Goal: Task Accomplishment & Management: Complete application form

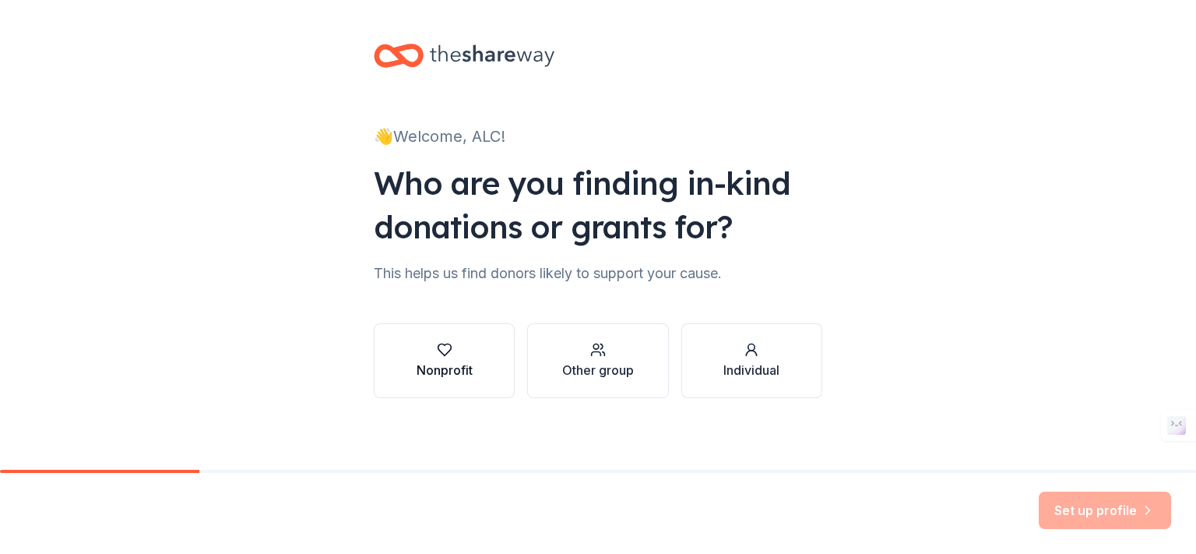
click at [428, 362] on div "Nonprofit" at bounding box center [445, 370] width 56 height 19
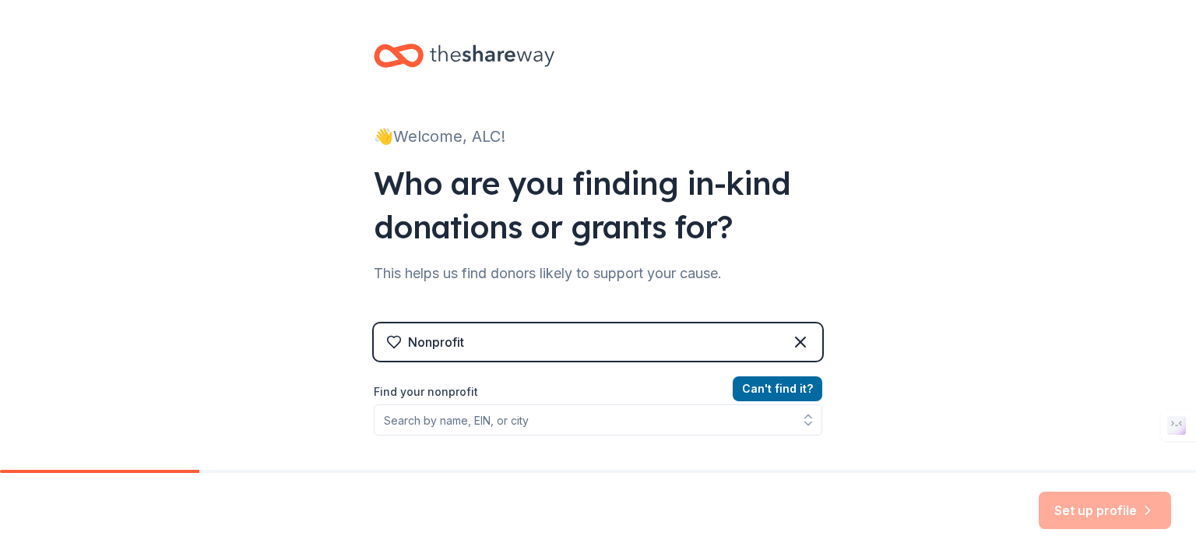
click at [486, 393] on label "Find your nonprofit" at bounding box center [598, 391] width 449 height 19
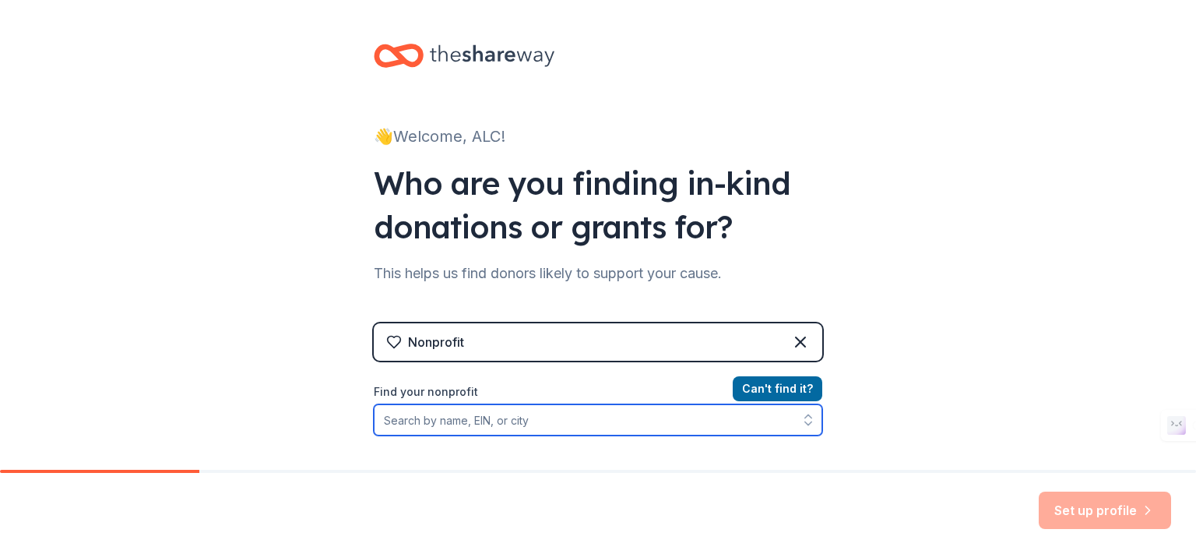
click at [474, 423] on input "Find your nonprofit" at bounding box center [598, 419] width 449 height 31
type input "[DEMOGRAPHIC_DATA] Leaders Counci"
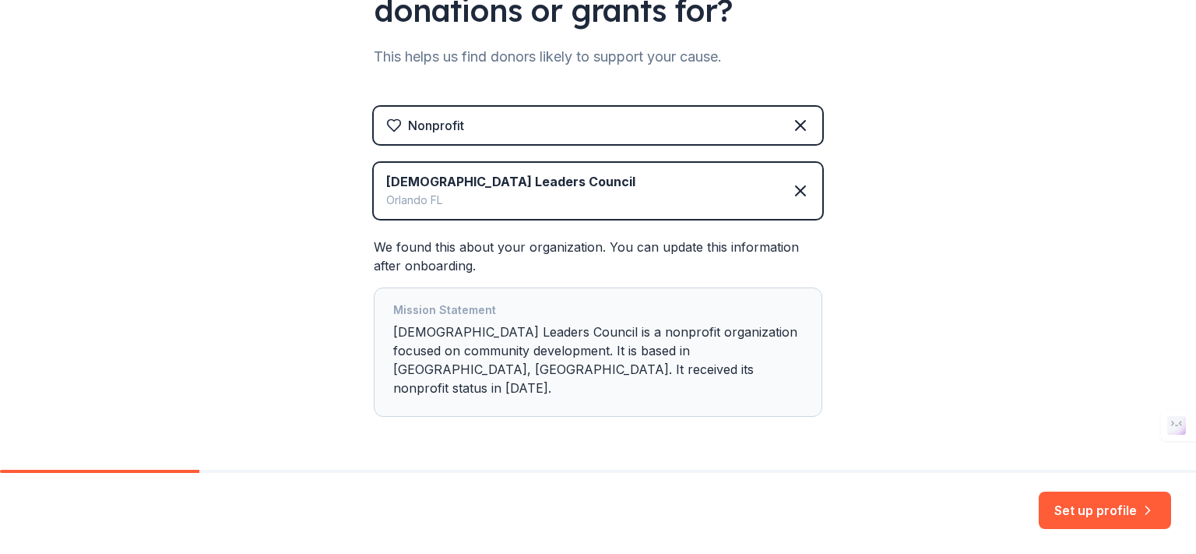
scroll to position [250, 0]
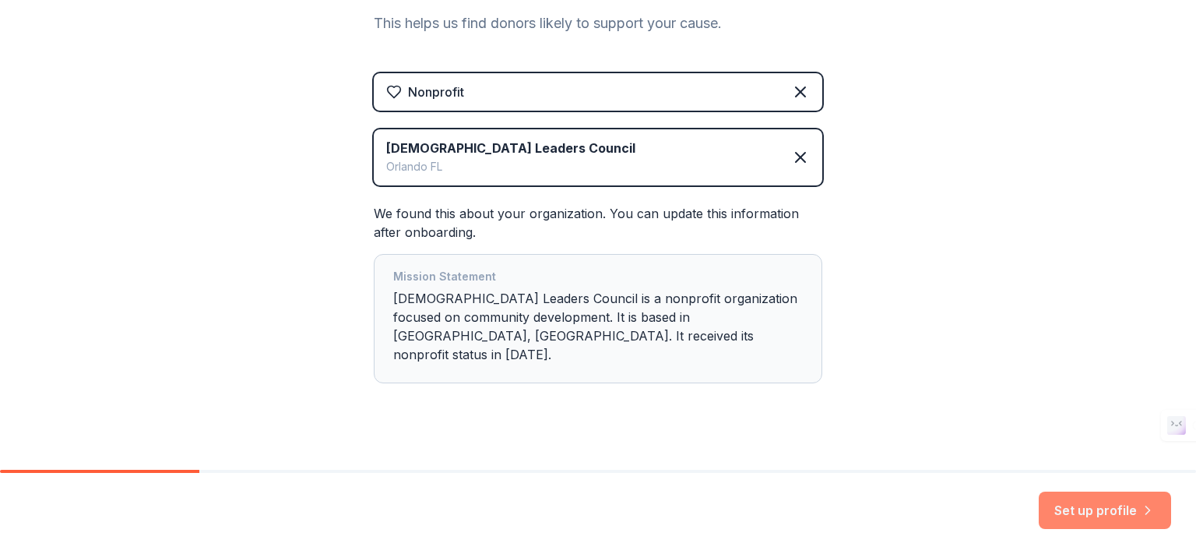
click at [1069, 511] on button "Set up profile" at bounding box center [1105, 510] width 132 height 37
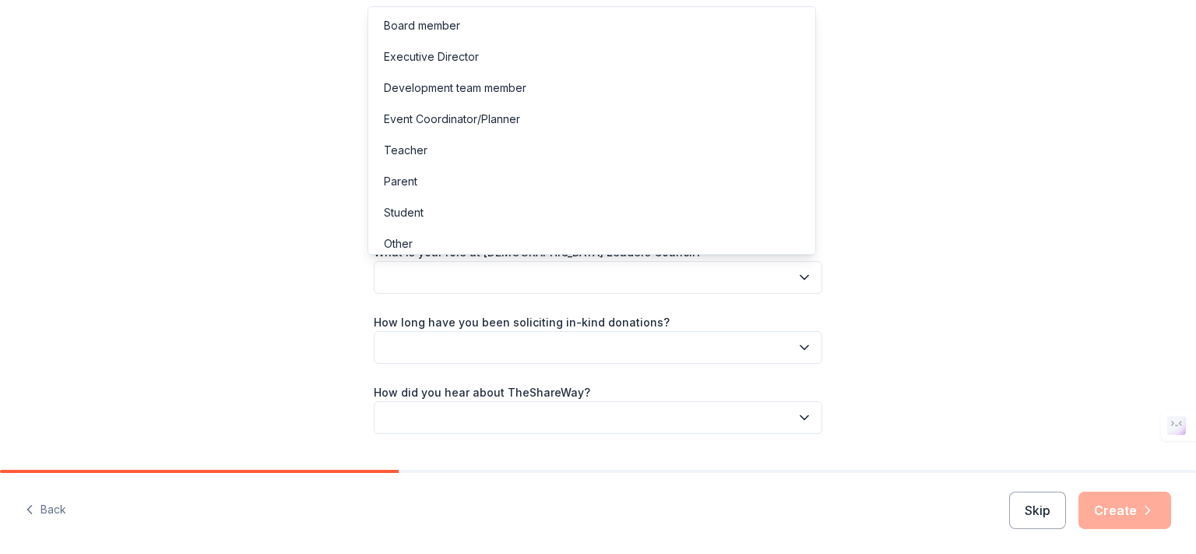
click at [798, 271] on icon "button" at bounding box center [805, 278] width 16 height 16
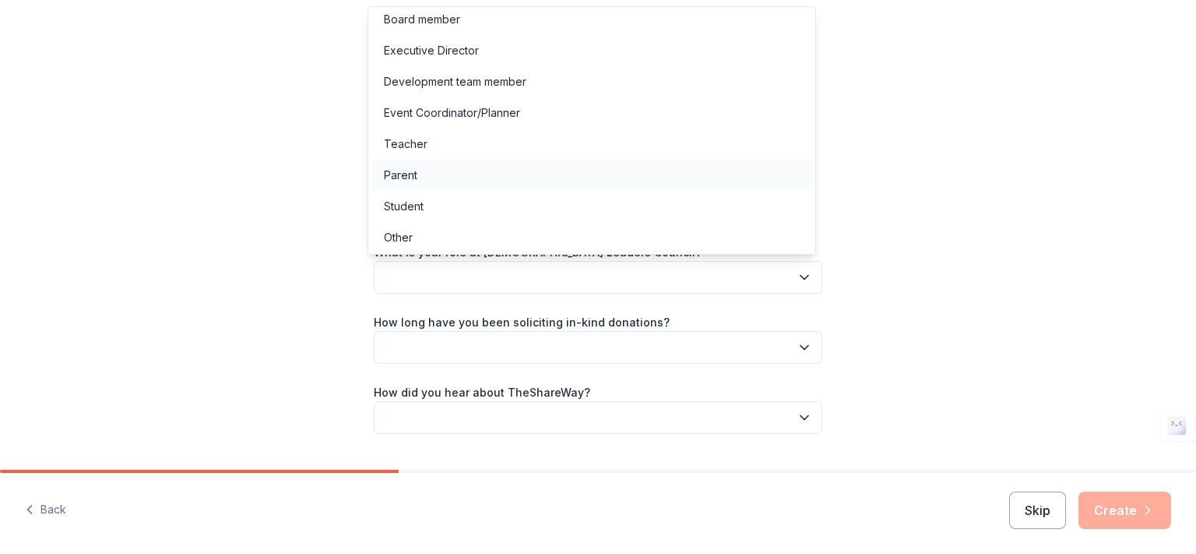
scroll to position [8, 0]
click at [726, 246] on div "Other" at bounding box center [592, 235] width 441 height 31
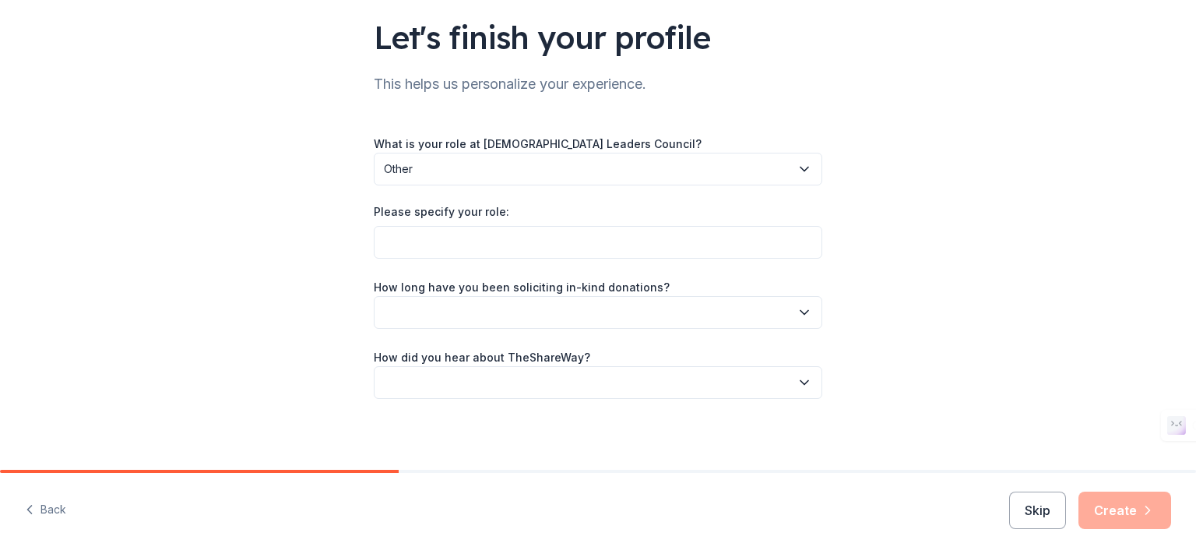
scroll to position [111, 0]
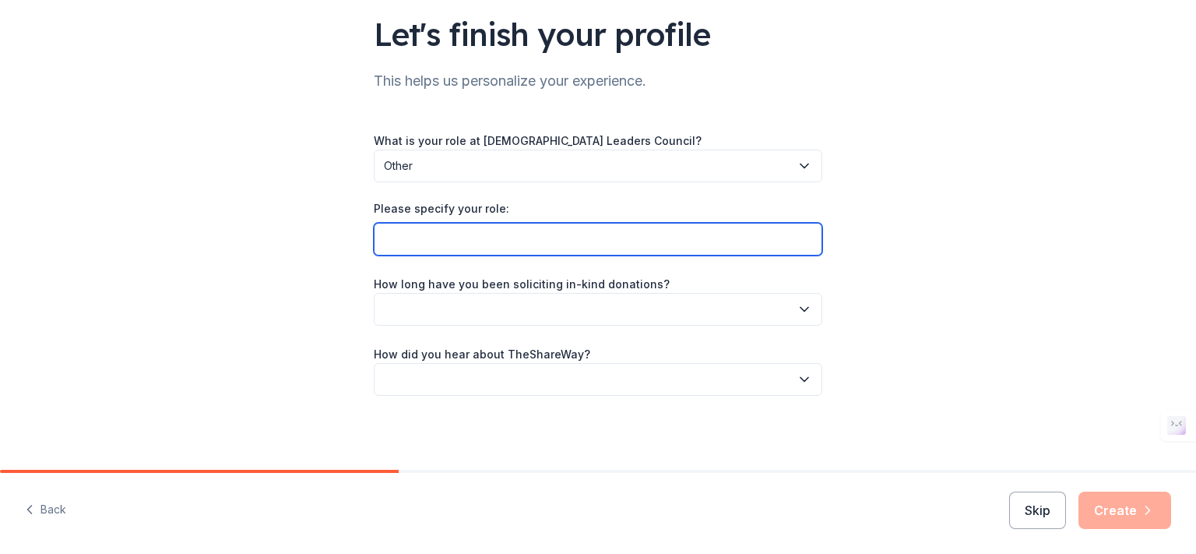
click at [783, 241] on input "Please specify your role:" at bounding box center [598, 239] width 449 height 33
type input "Organization Account"
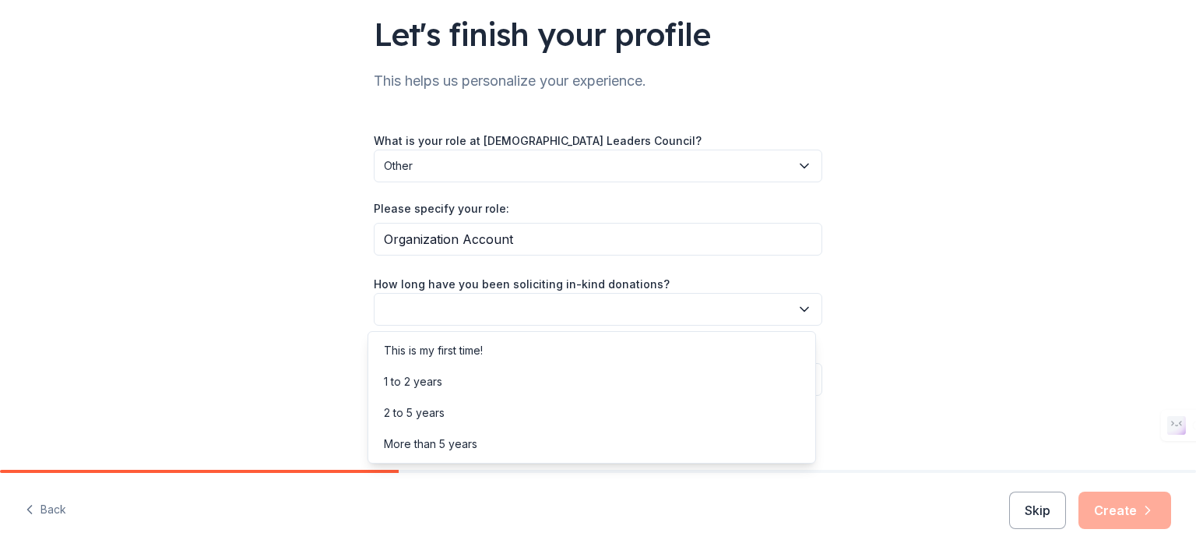
click at [692, 320] on button "button" at bounding box center [598, 309] width 449 height 33
click at [679, 340] on div "This is my first time!" at bounding box center [592, 350] width 441 height 31
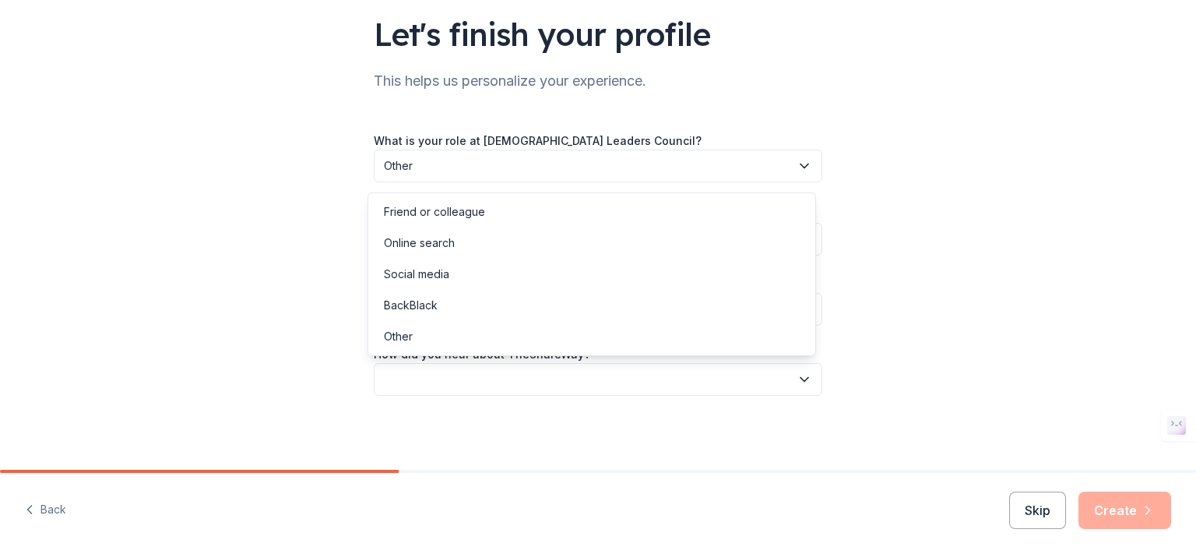
click at [745, 392] on button "button" at bounding box center [598, 379] width 449 height 33
click at [561, 336] on div "Other" at bounding box center [592, 336] width 441 height 31
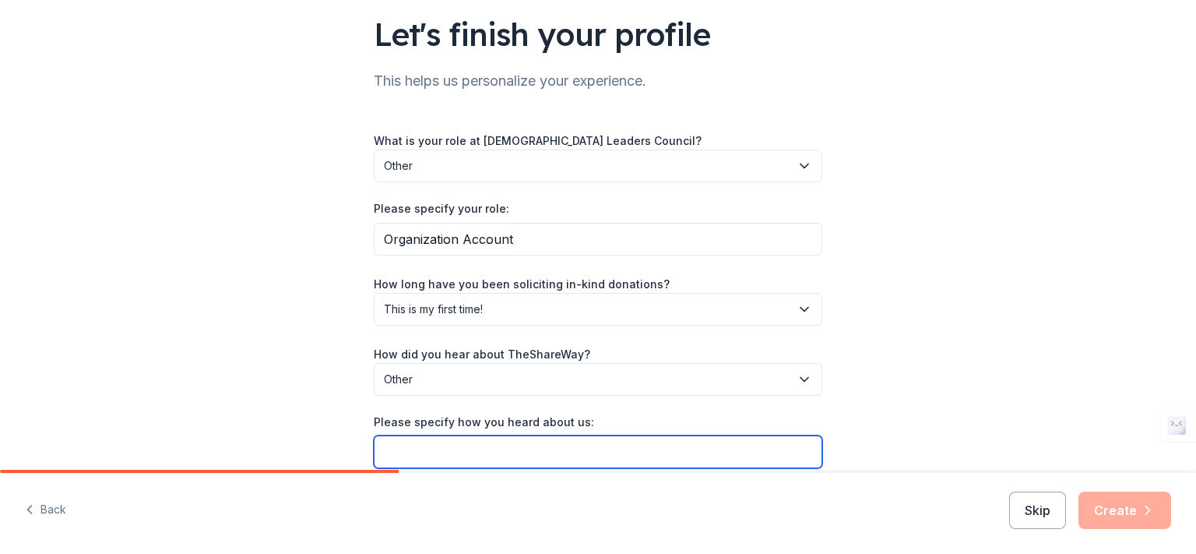
click at [511, 456] on input "Please specify how you heard about us:" at bounding box center [598, 451] width 449 height 33
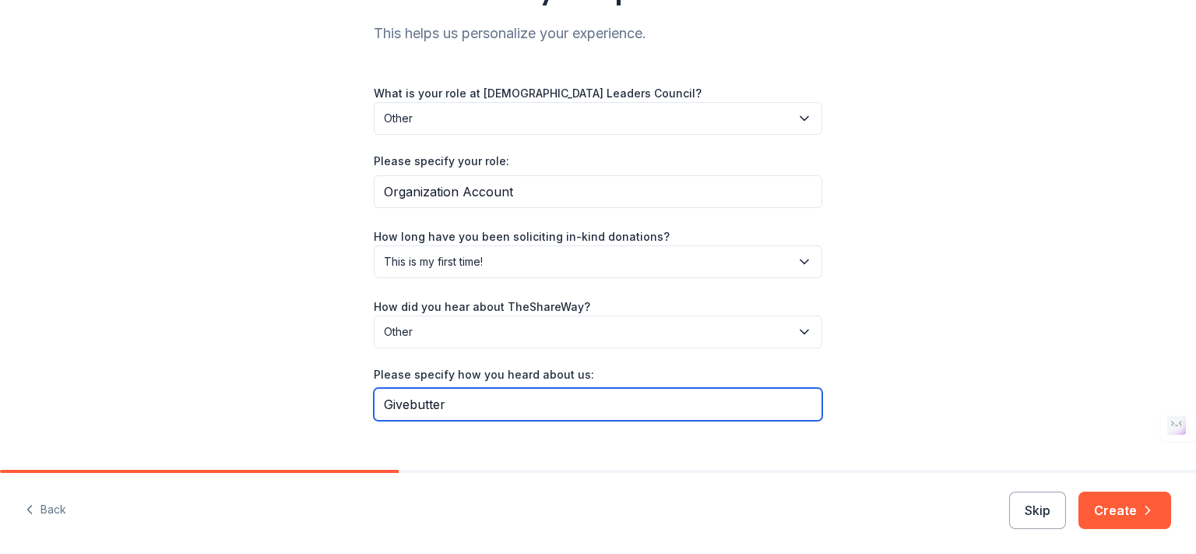
scroll to position [184, 0]
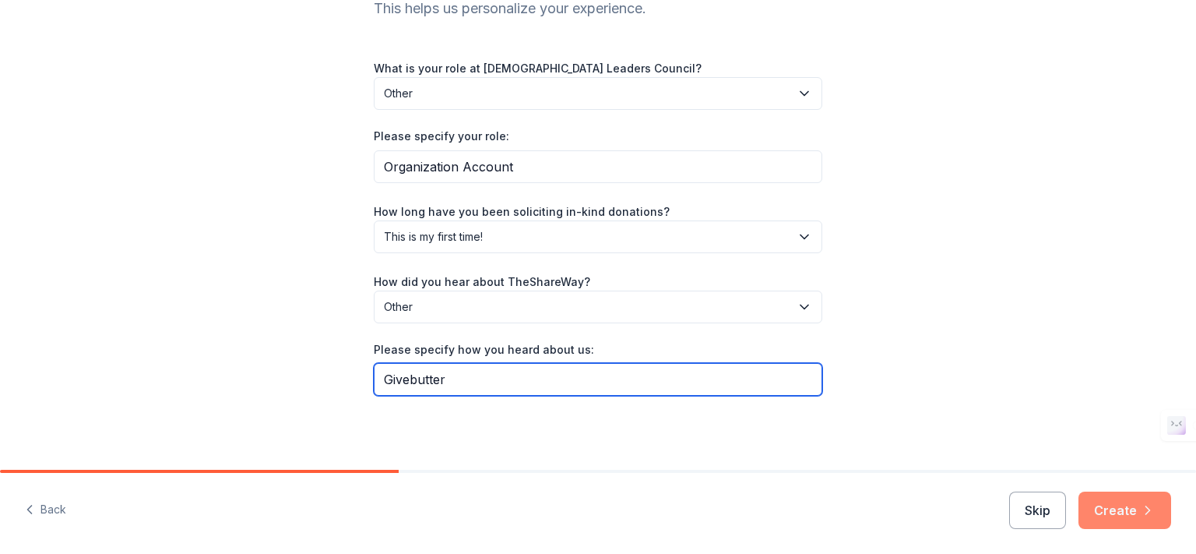
type input "Givebutter"
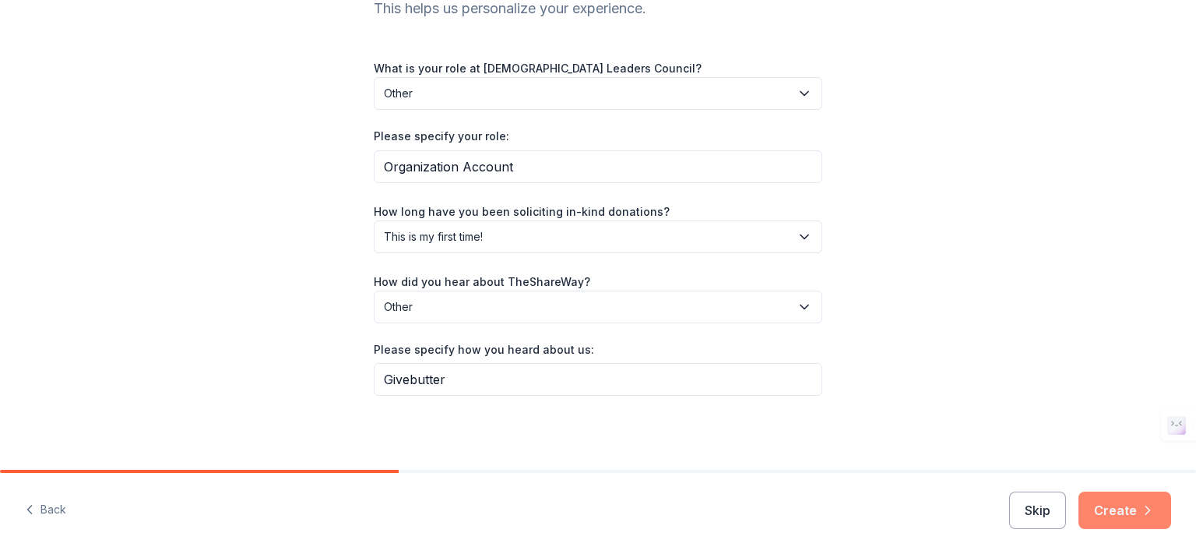
click at [1113, 510] on button "Create" at bounding box center [1125, 510] width 93 height 37
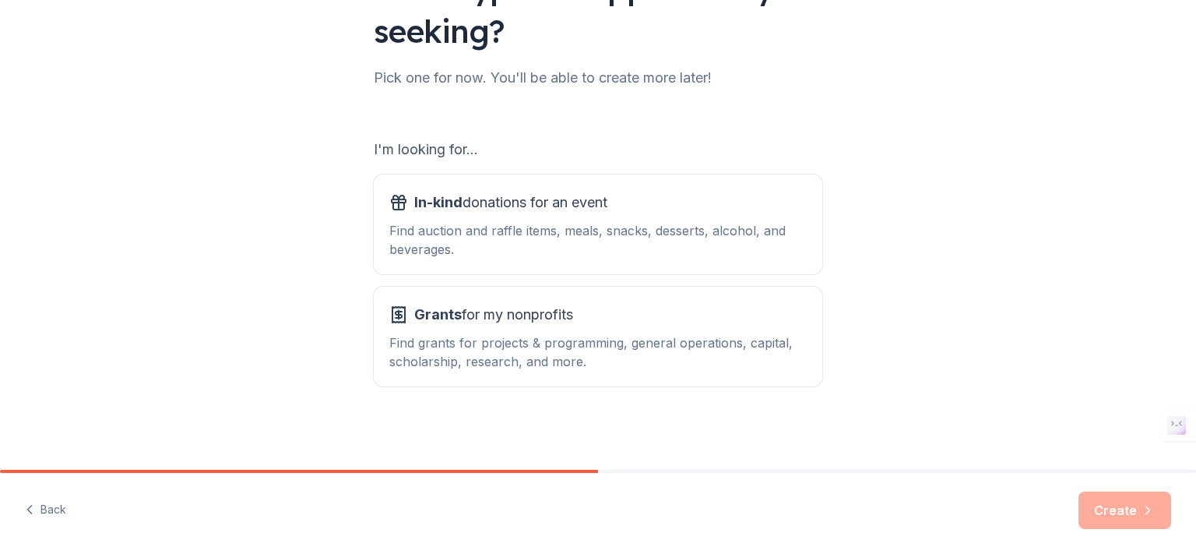
scroll to position [159, 0]
click at [566, 220] on div "Find auction and raffle items, meals, snacks, desserts, alcohol, and beverages." at bounding box center [598, 238] width 418 height 37
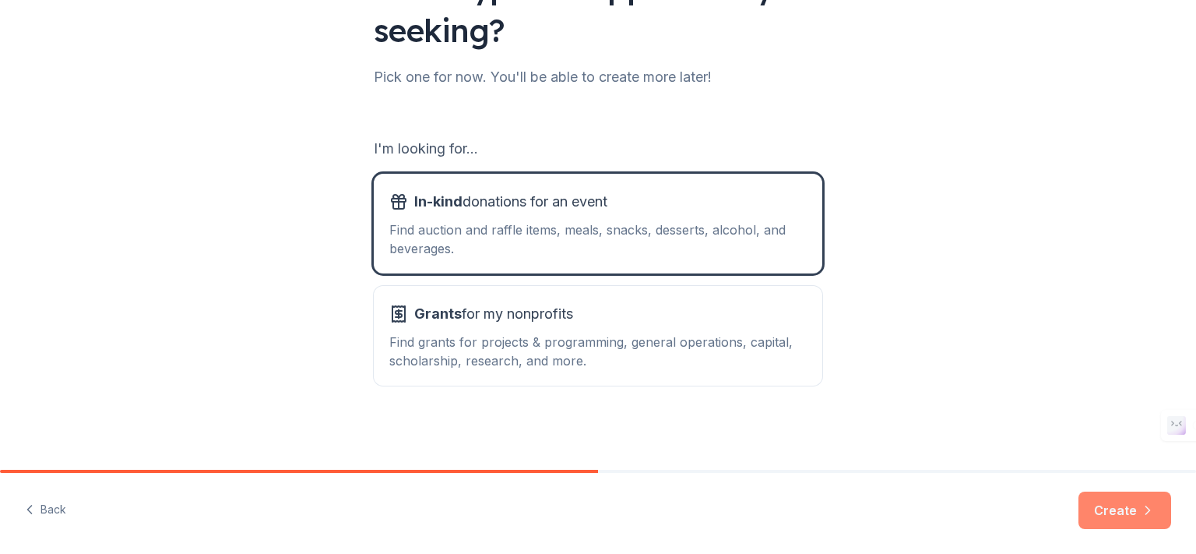
click at [1119, 516] on button "Create" at bounding box center [1125, 510] width 93 height 37
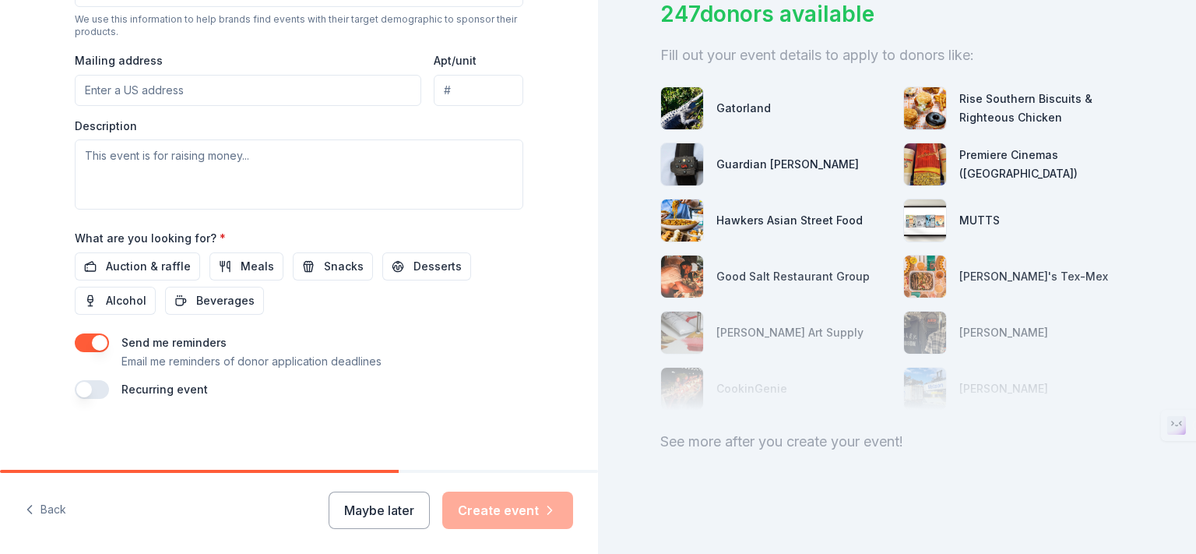
scroll to position [567, 0]
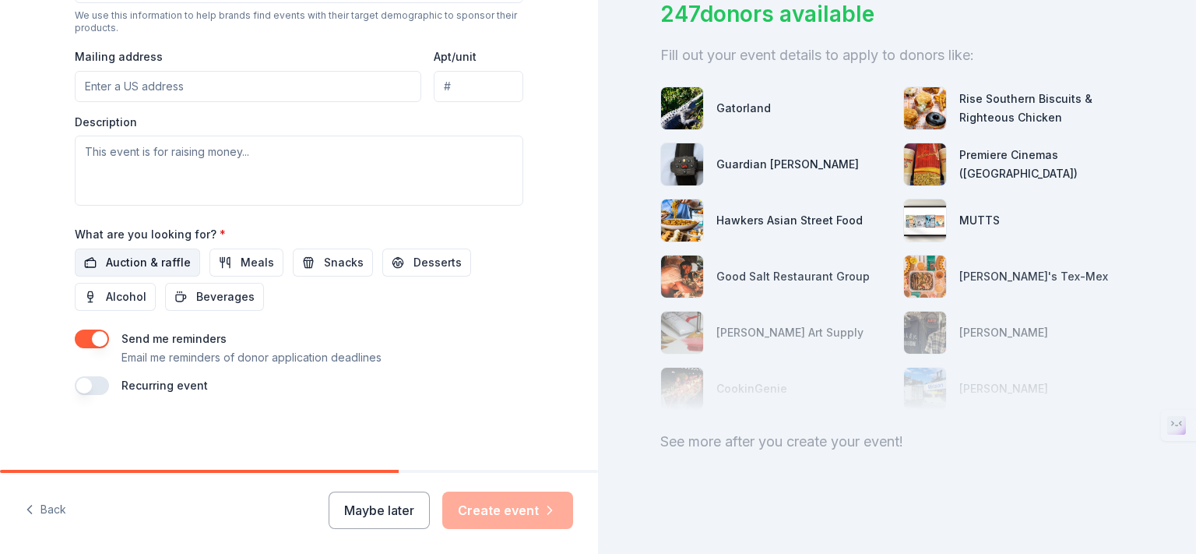
click at [76, 257] on button "Auction & raffle" at bounding box center [137, 262] width 125 height 28
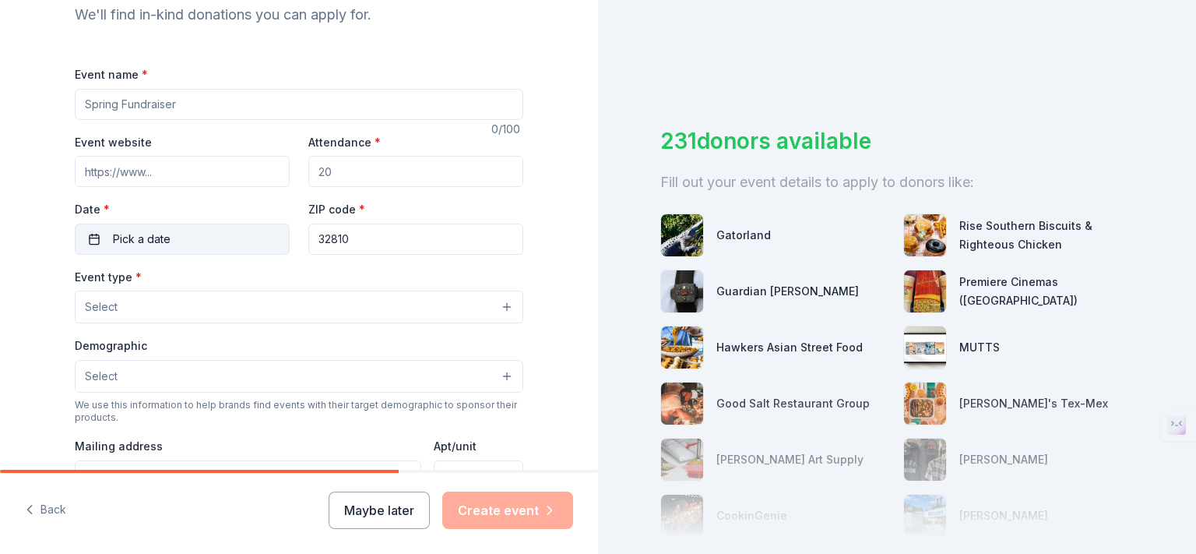
scroll to position [256, 0]
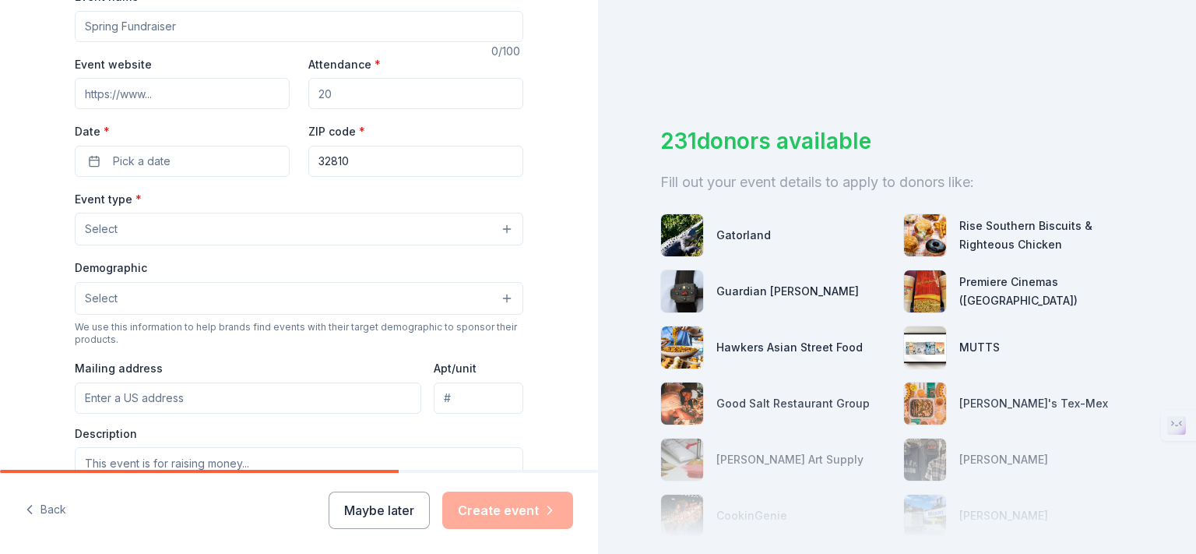
click at [221, 298] on button "Select" at bounding box center [299, 298] width 449 height 33
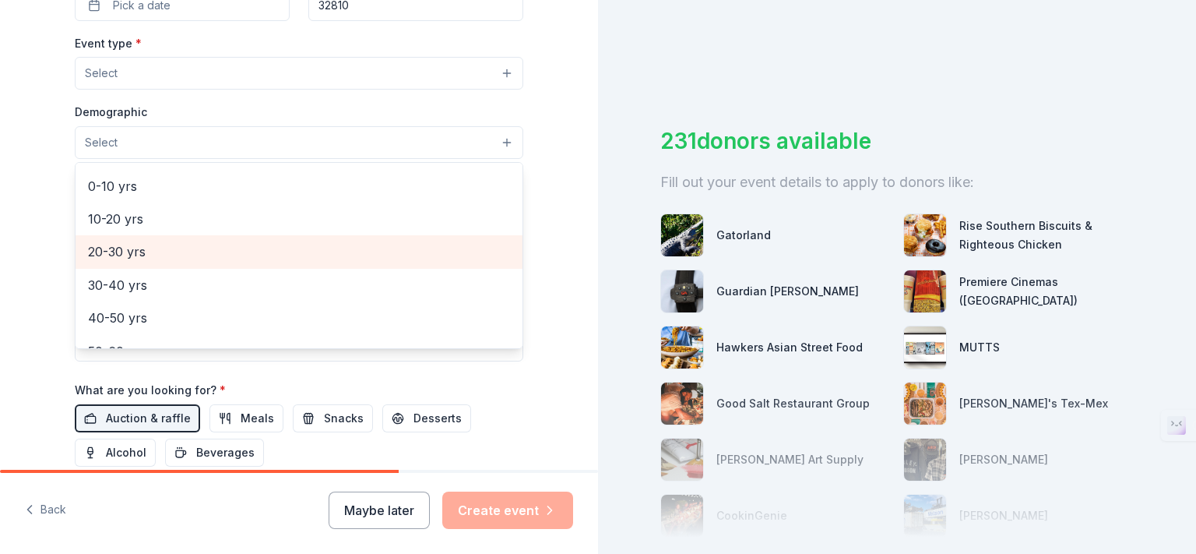
scroll to position [156, 0]
click at [162, 251] on span "30-40 yrs" at bounding box center [299, 258] width 422 height 20
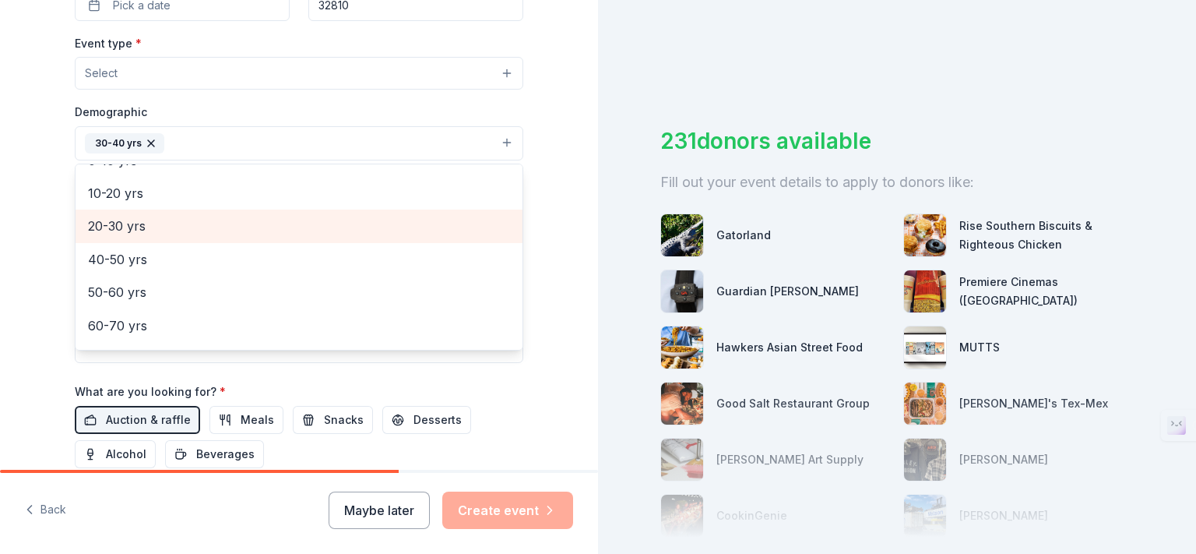
click at [161, 230] on span "20-30 yrs" at bounding box center [299, 226] width 422 height 20
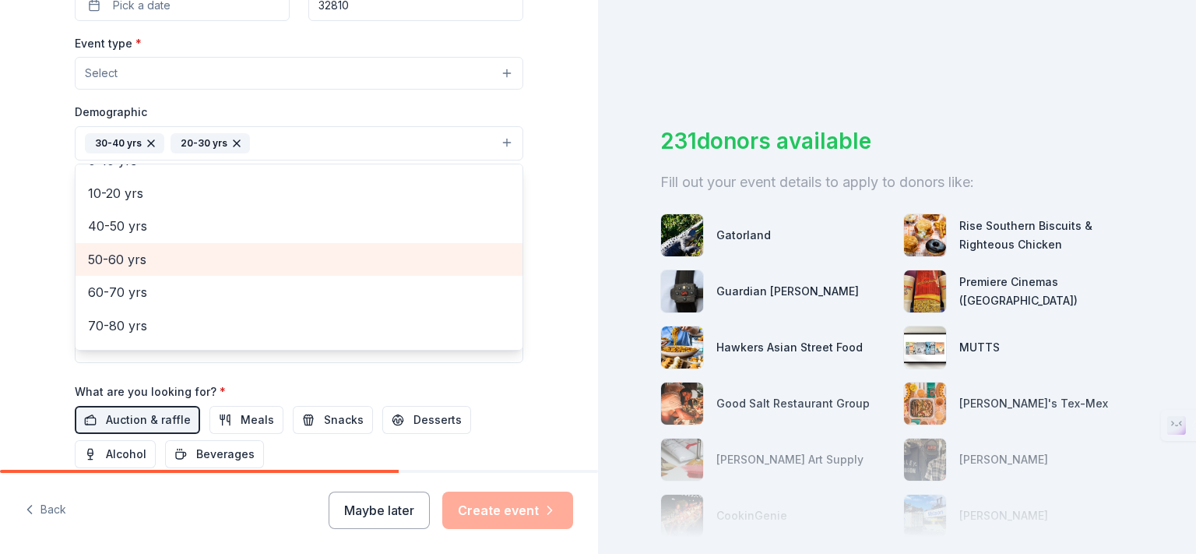
click at [174, 258] on span "50-60 yrs" at bounding box center [299, 259] width 422 height 20
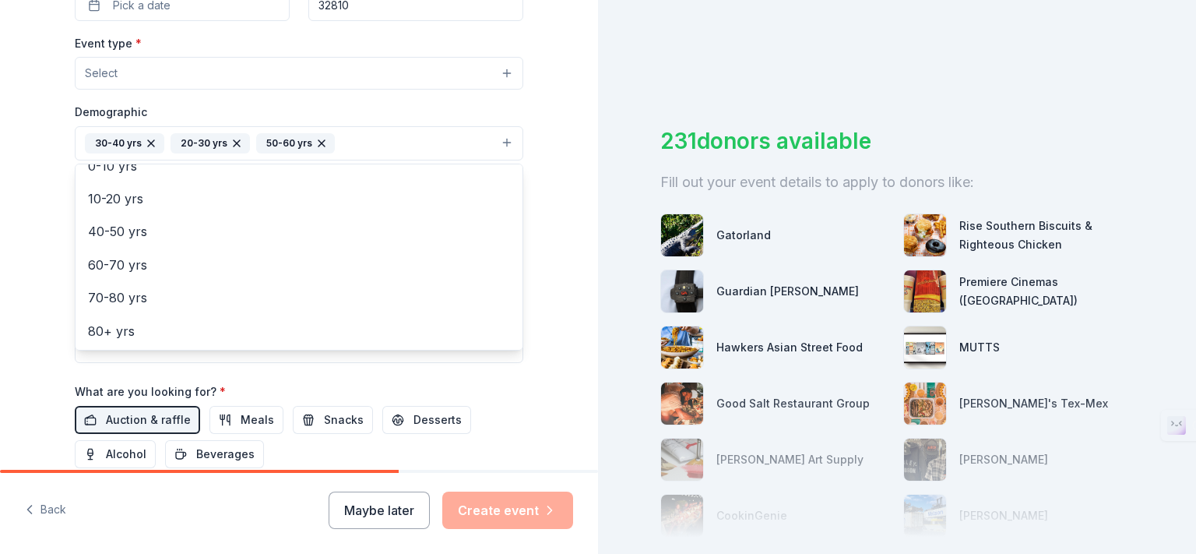
click at [32, 227] on div "Tell us about your event. We'll find in-kind donations you can apply for. Event…" at bounding box center [299, 108] width 598 height 1038
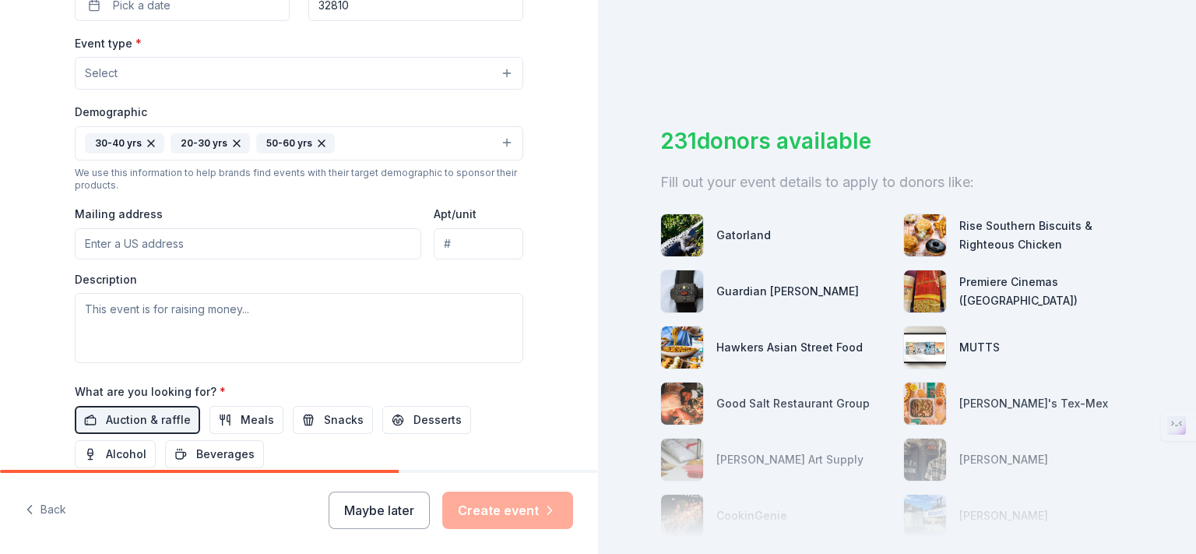
click at [237, 74] on button "Select" at bounding box center [299, 73] width 449 height 33
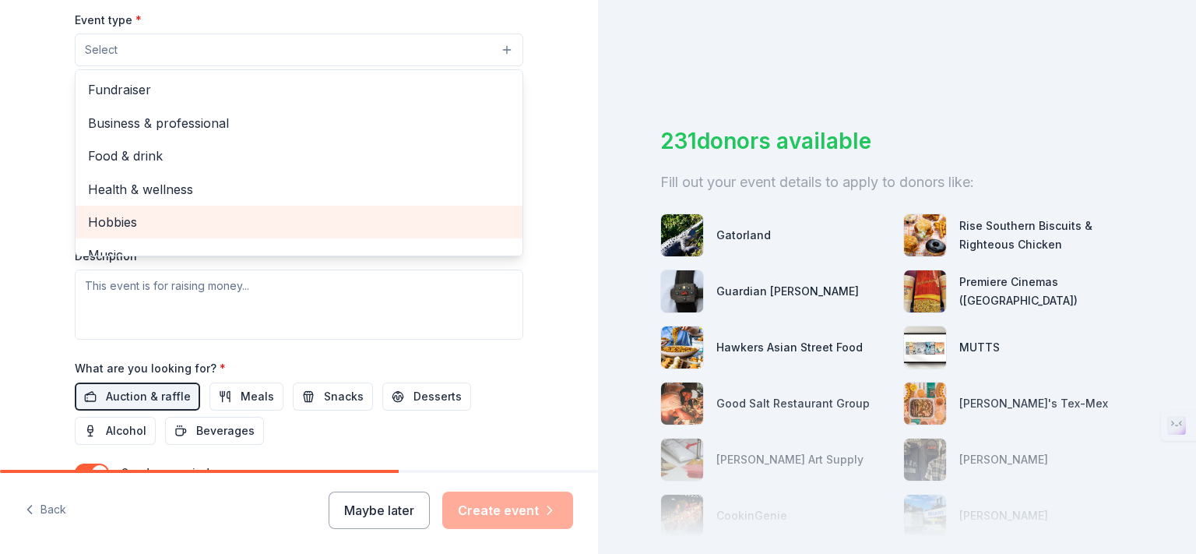
scroll to position [411, 0]
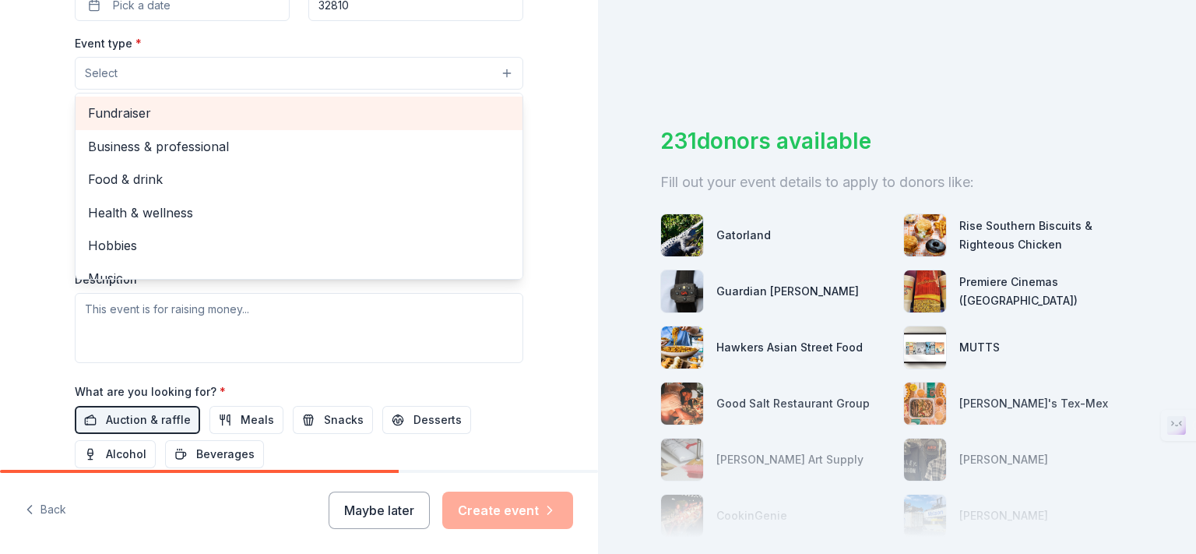
click at [214, 115] on span "Fundraiser" at bounding box center [299, 113] width 422 height 20
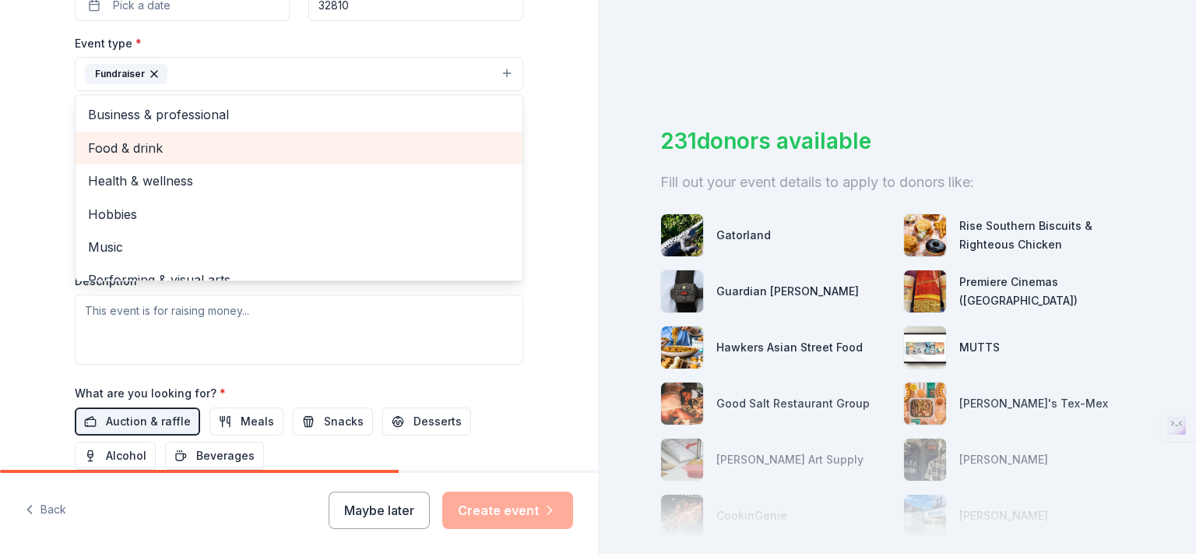
click at [106, 146] on span "Food & drink" at bounding box center [299, 148] width 422 height 20
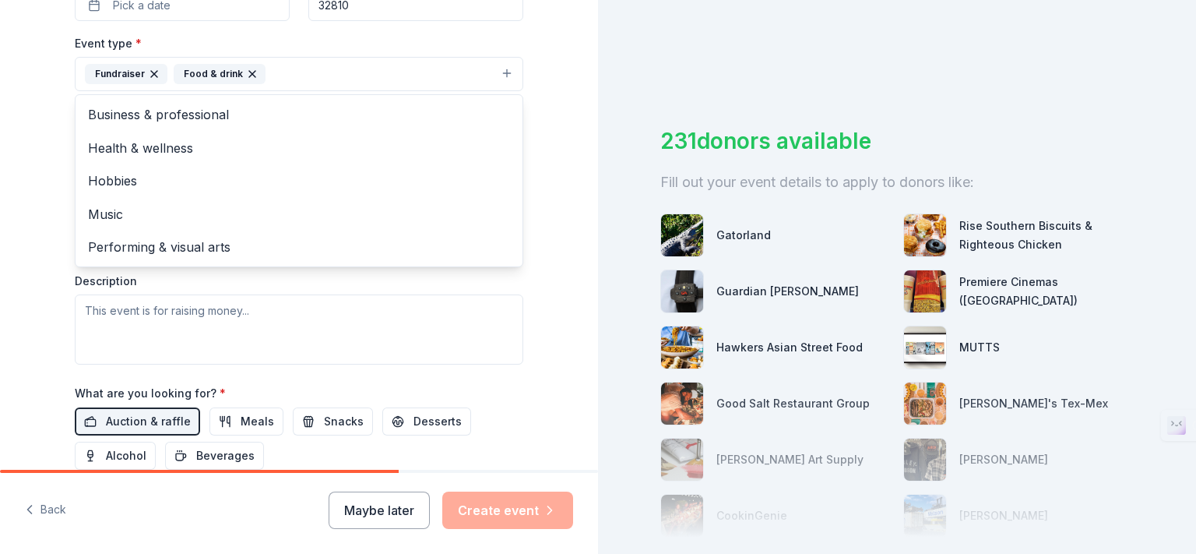
click at [29, 182] on div "Tell us about your event. We'll find in-kind donations you can apply for. Event…" at bounding box center [299, 109] width 598 height 1040
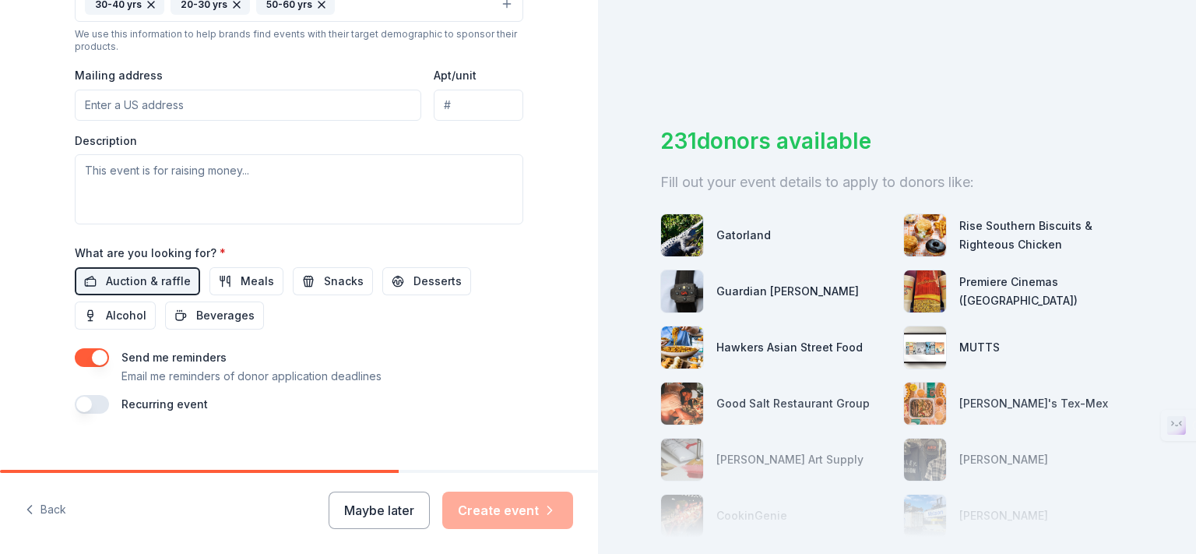
scroll to position [567, 0]
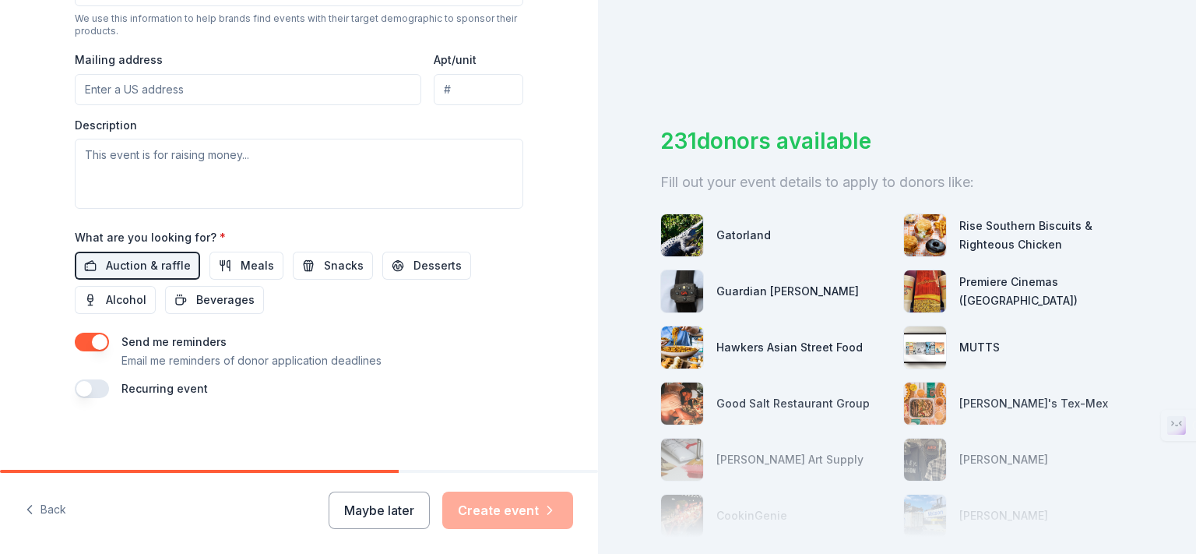
click at [220, 83] on input "Mailing address" at bounding box center [248, 89] width 347 height 31
paste input "[STREET_ADDRESS]"
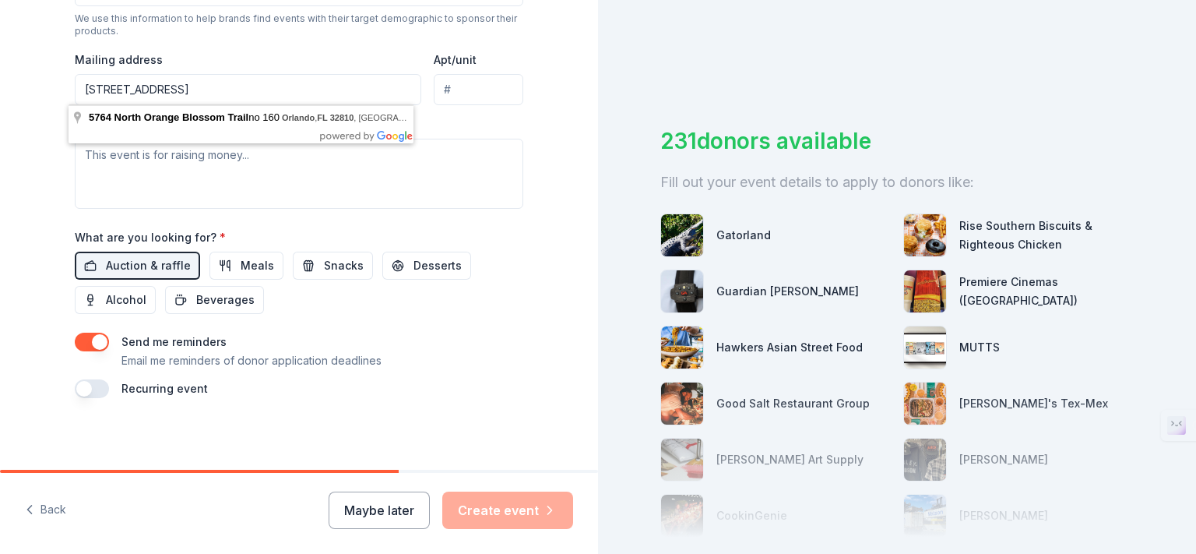
type input "[STREET_ADDRESS]"
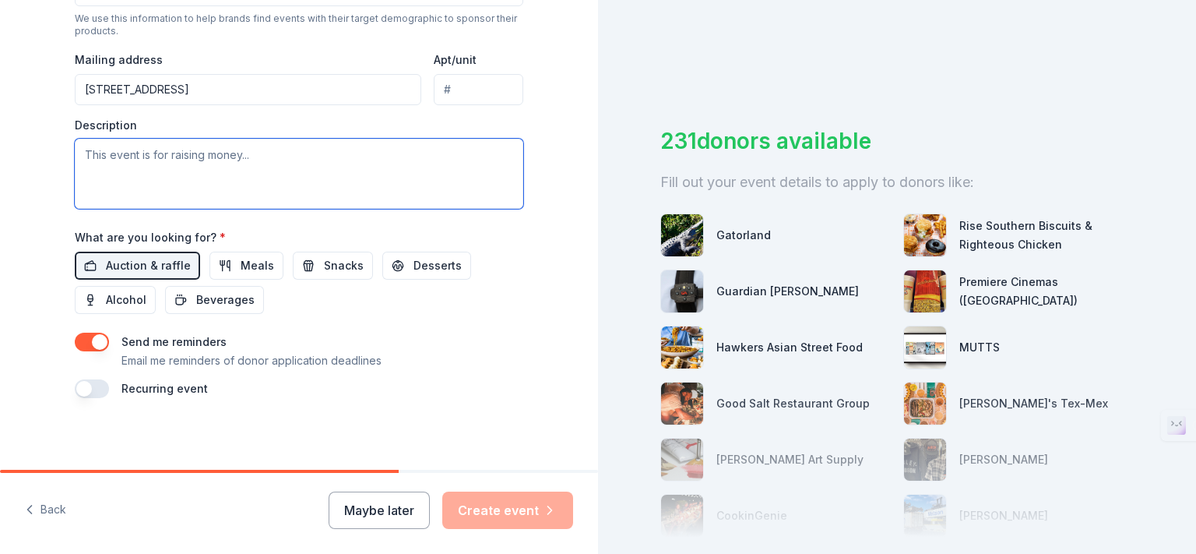
click at [357, 161] on textarea at bounding box center [299, 174] width 449 height 70
paste textarea "Loremip Dolorsit Ametc — Ad-Elit Seddo Eiusmodt (Inc-Utla Etdo) Mag Aliqu Eni A…"
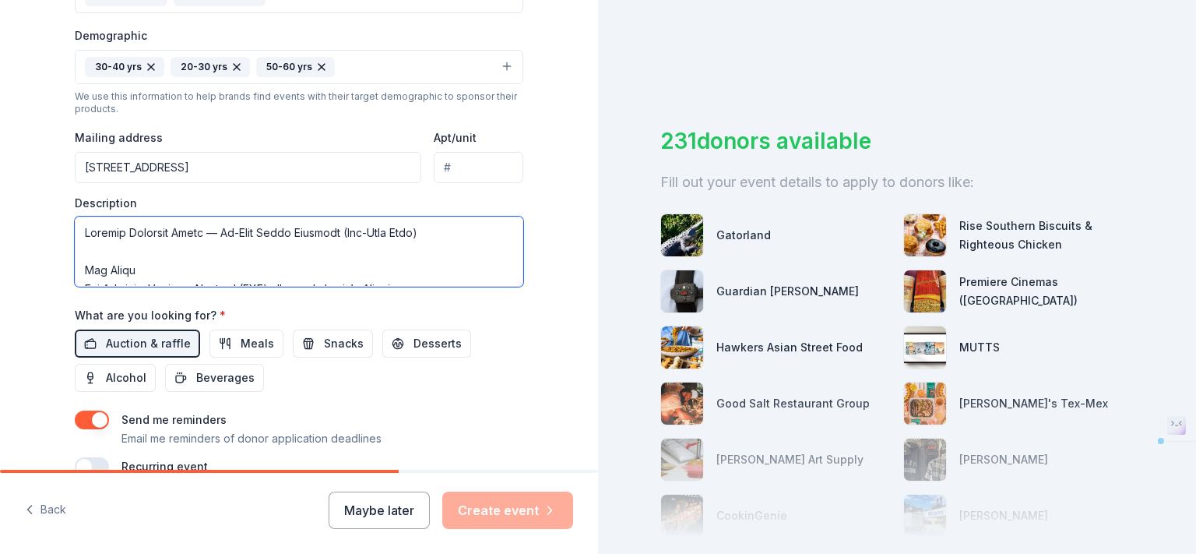
drag, startPoint x: 450, startPoint y: 238, endPoint x: 56, endPoint y: 242, distance: 394.2
click at [56, 242] on div "Tell us about your event. We'll find in-kind donations you can apply for. Event…" at bounding box center [299, 31] width 499 height 1040
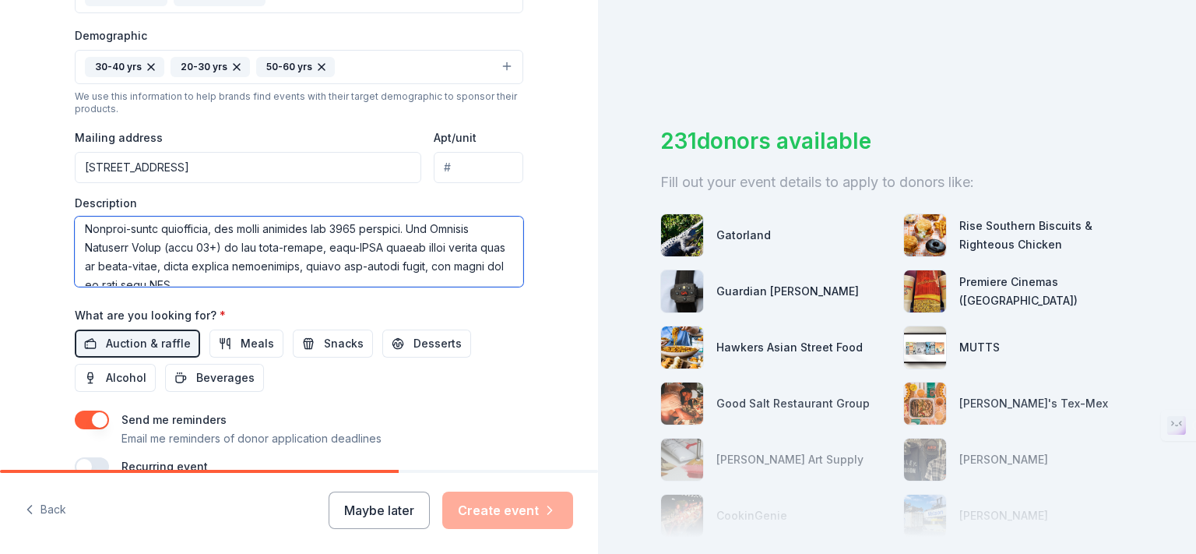
scroll to position [93, 0]
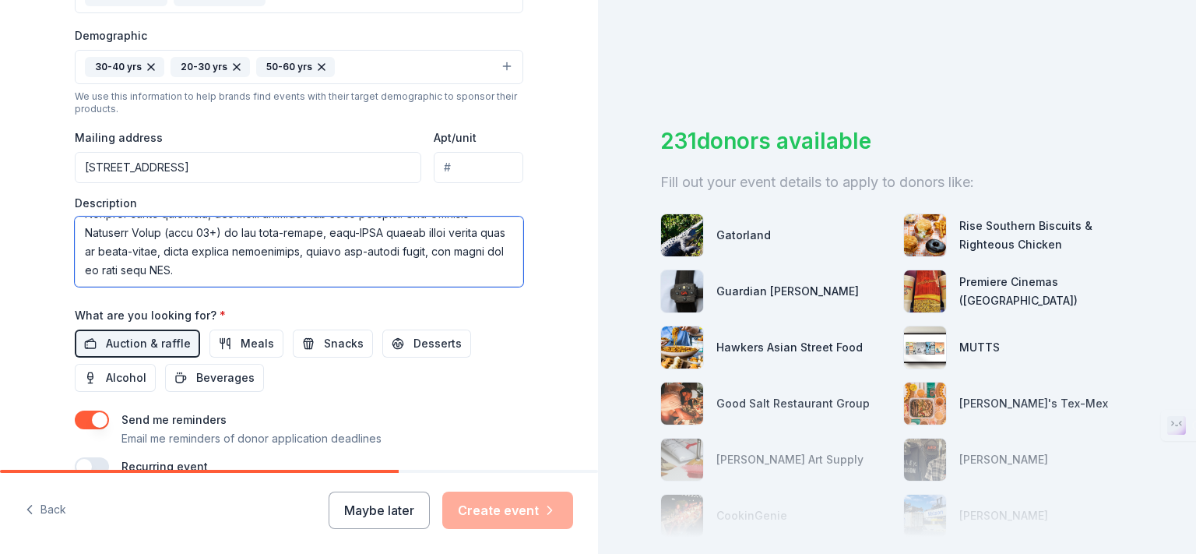
click at [76, 231] on textarea at bounding box center [299, 252] width 449 height 70
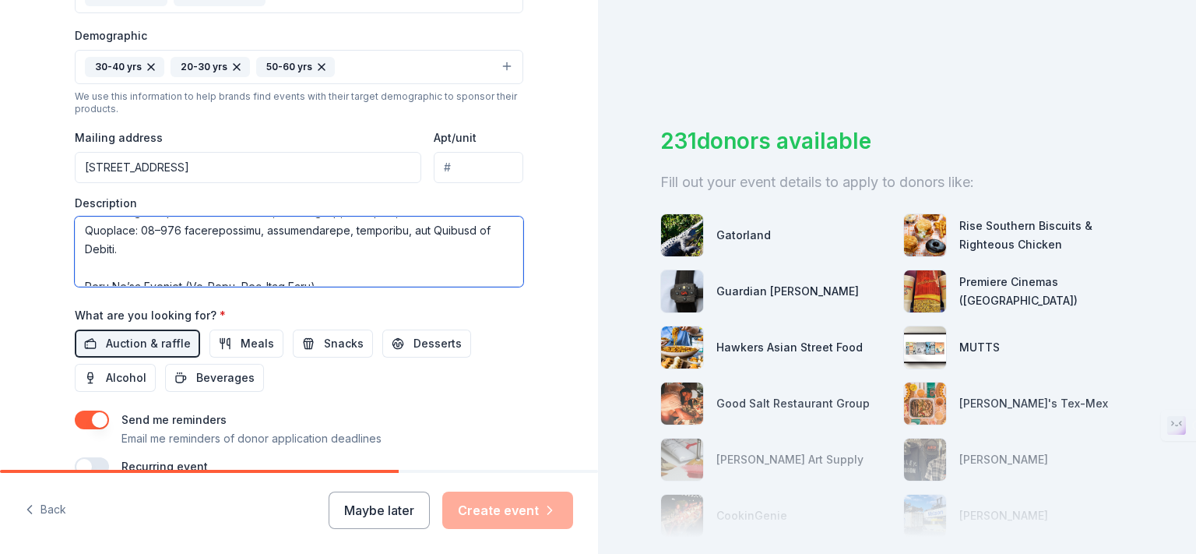
scroll to position [258, 0]
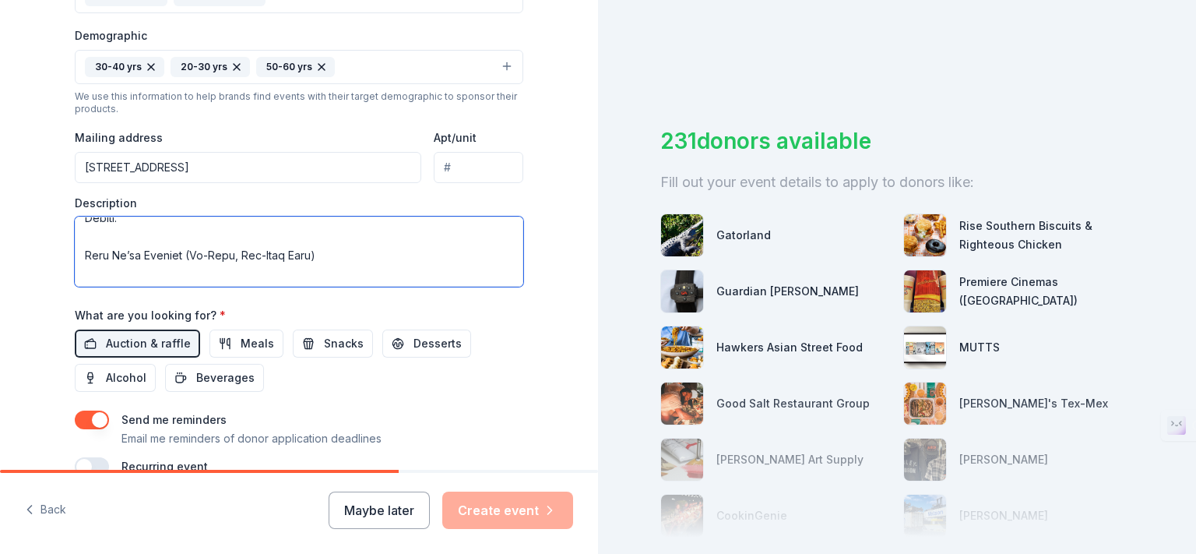
click at [227, 236] on textarea at bounding box center [299, 252] width 449 height 70
click at [234, 254] on textarea at bounding box center [299, 252] width 449 height 70
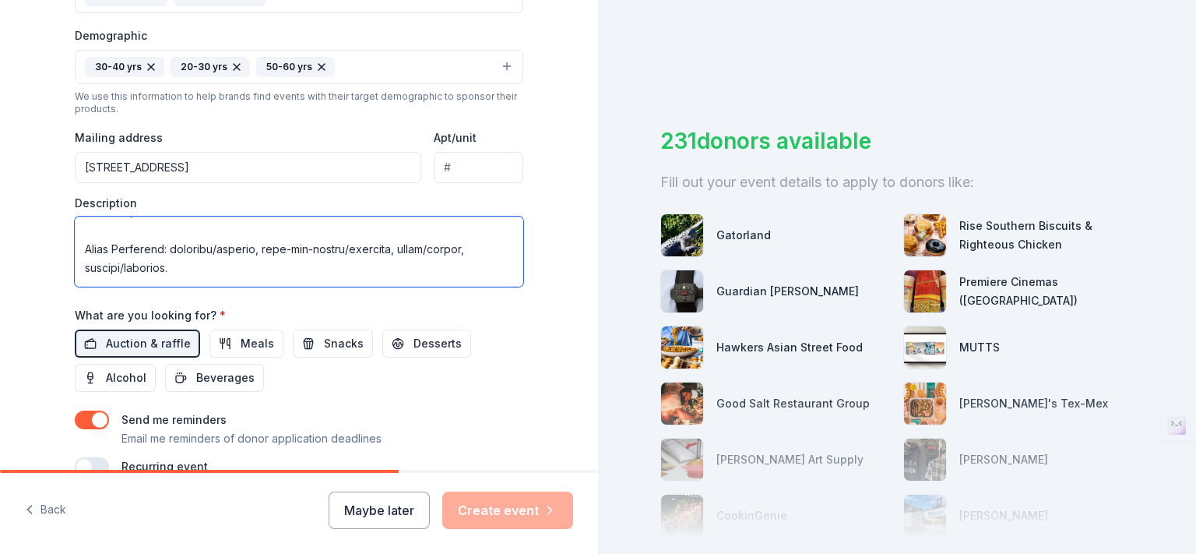
scroll to position [305, 0]
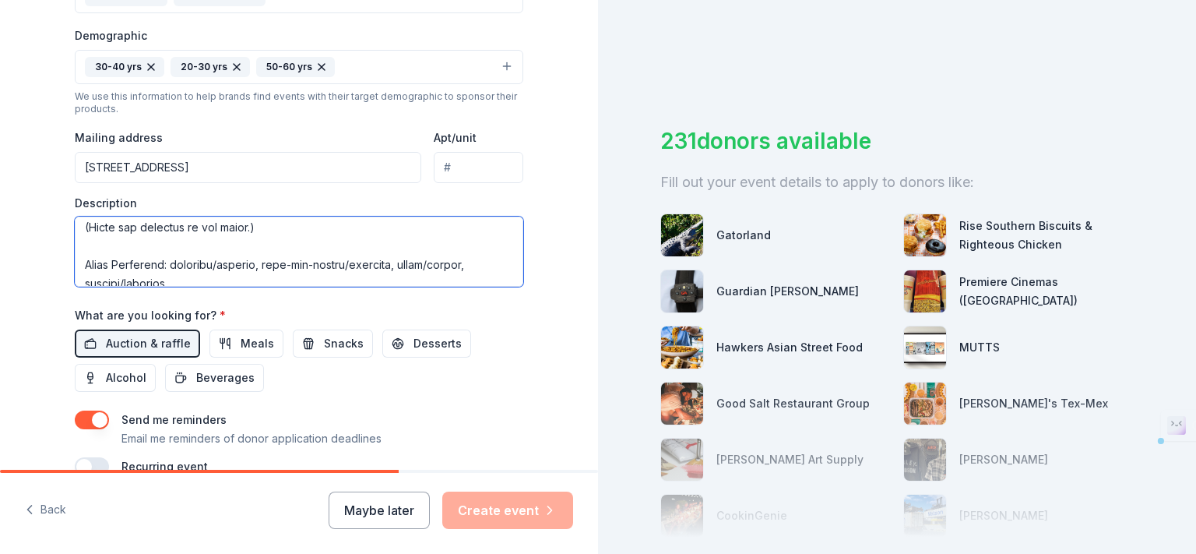
drag, startPoint x: 171, startPoint y: 264, endPoint x: 69, endPoint y: 243, distance: 105.0
click at [75, 243] on textarea at bounding box center [299, 252] width 449 height 70
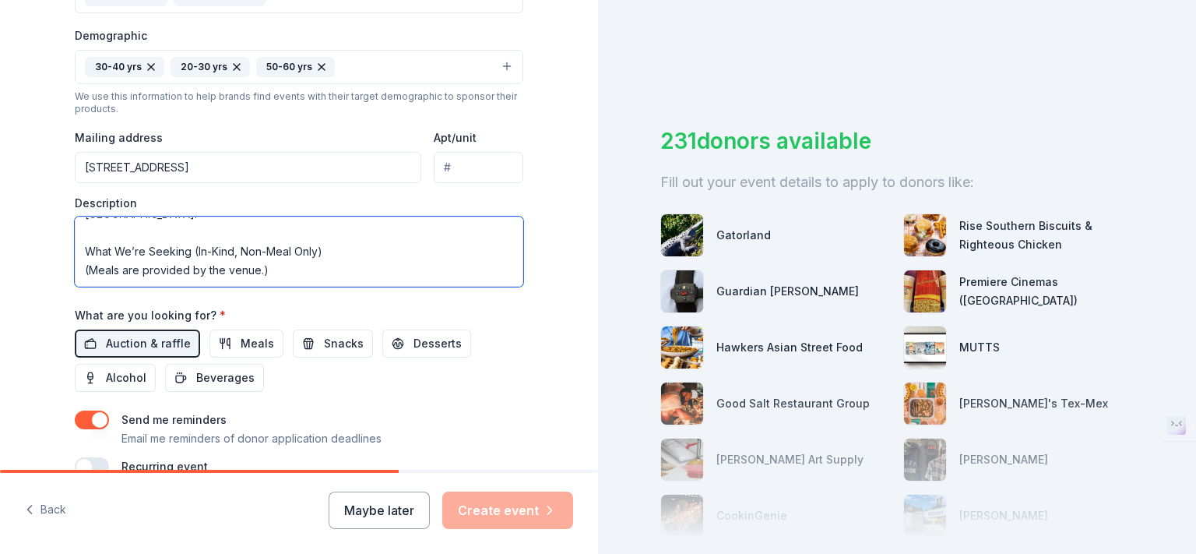
scroll to position [305, 0]
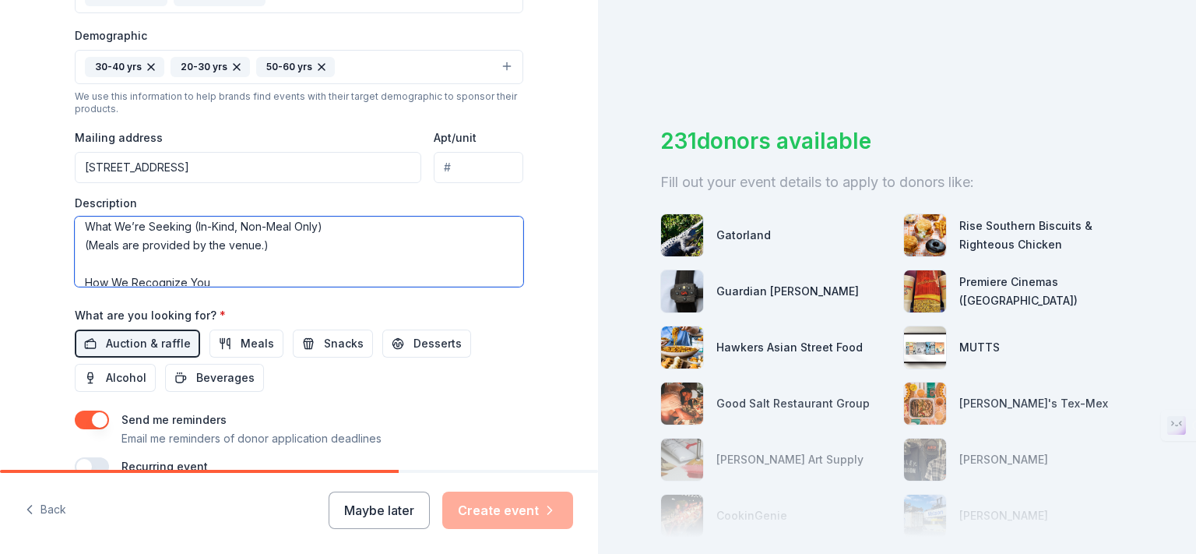
click at [125, 265] on textarea "The Story The [DEMOGRAPHIC_DATA] Leaders Council (ALC) uplifts [US_STATE]’s [DE…" at bounding box center [299, 252] width 449 height 70
click at [174, 261] on textarea "The Story The [DEMOGRAPHIC_DATA] Leaders Council (ALC) uplifts [US_STATE]’s [DE…" at bounding box center [299, 252] width 449 height 70
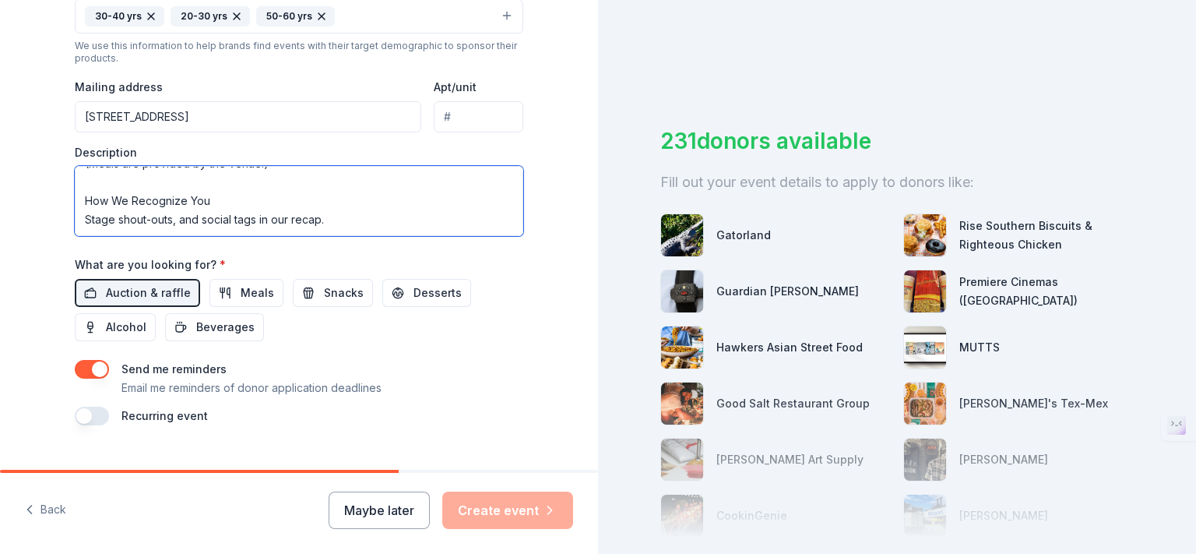
scroll to position [567, 0]
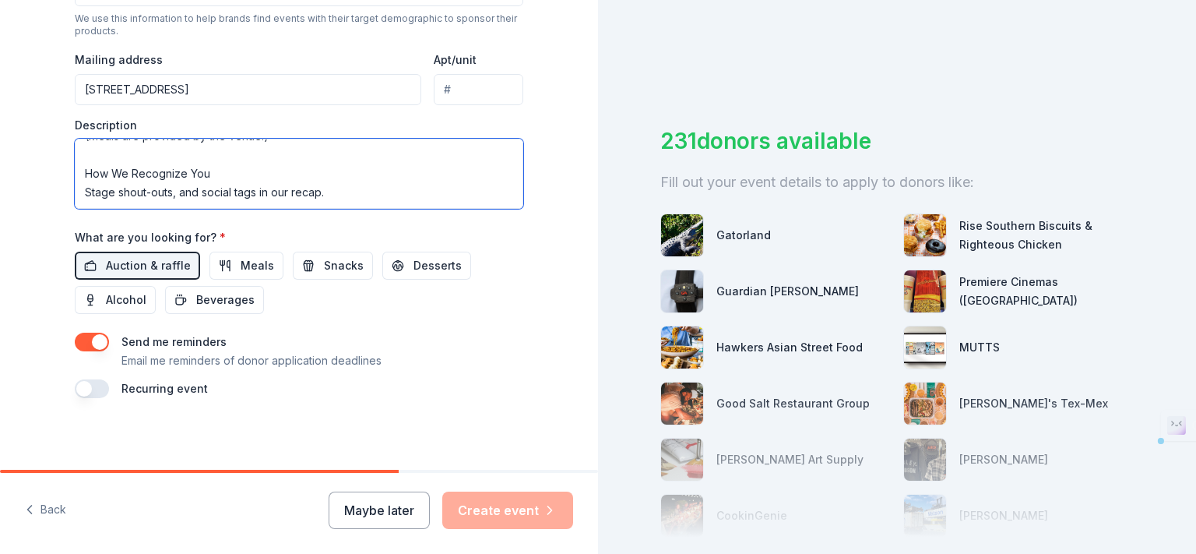
drag, startPoint x: 79, startPoint y: 175, endPoint x: 243, endPoint y: 210, distance: 167.3
click at [243, 210] on div "Event name * 0 /100 Event website Attendance * Date * Pick a date ZIP code * 32…" at bounding box center [299, 36] width 449 height 723
type textarea "The Story The [DEMOGRAPHIC_DATA] Leaders Council (ALC) uplifts [US_STATE]’s [DE…"
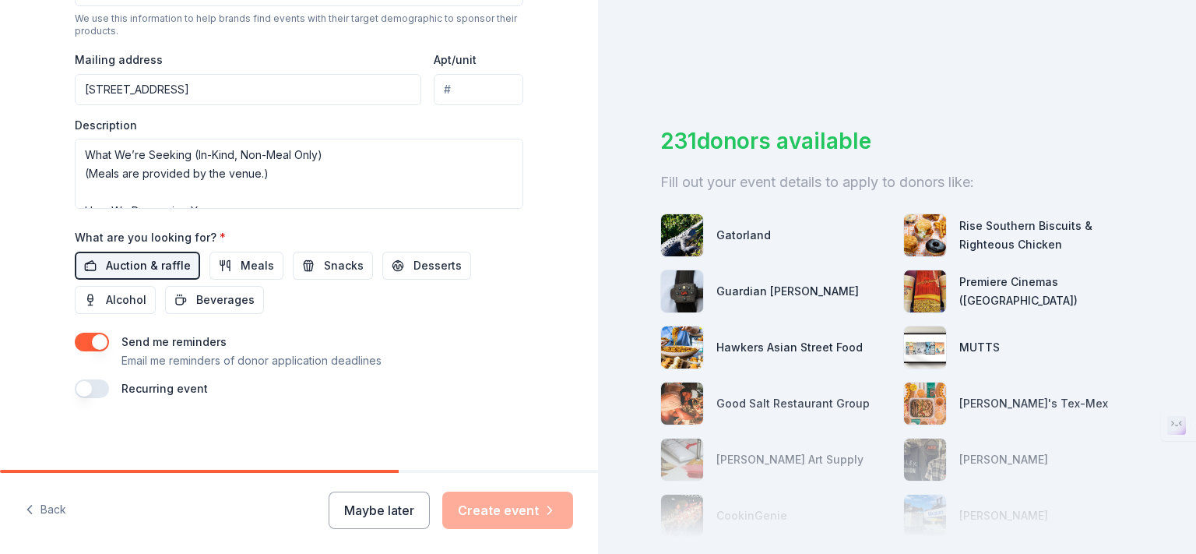
click at [75, 259] on button "Auction & raffle" at bounding box center [137, 266] width 125 height 28
click at [75, 263] on button "Auction & raffle" at bounding box center [137, 266] width 125 height 28
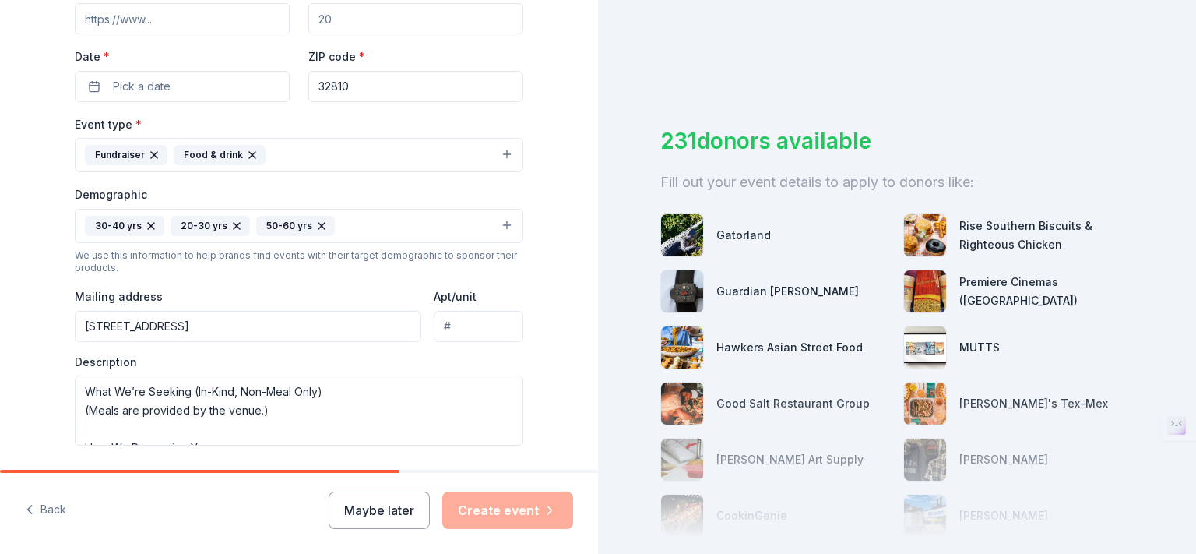
scroll to position [156, 0]
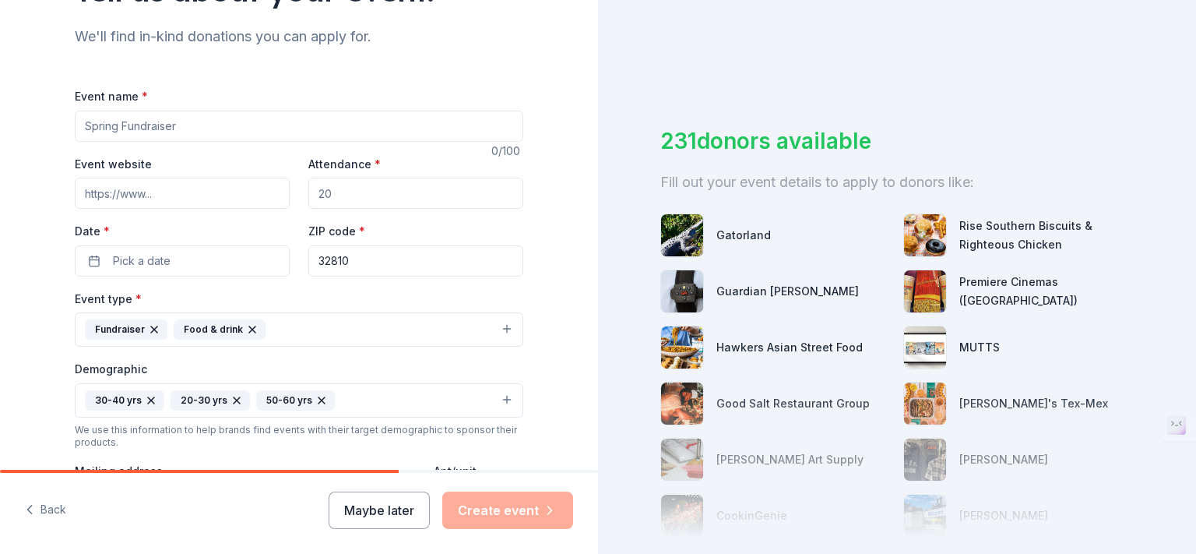
click at [135, 128] on input "Event name *" at bounding box center [299, 126] width 449 height 31
paste input "African Heritage Mixer"
type input "African Heritage Mixer & Fundraiser"
click at [314, 198] on input "Attendance *" at bounding box center [415, 193] width 215 height 31
type input "100"
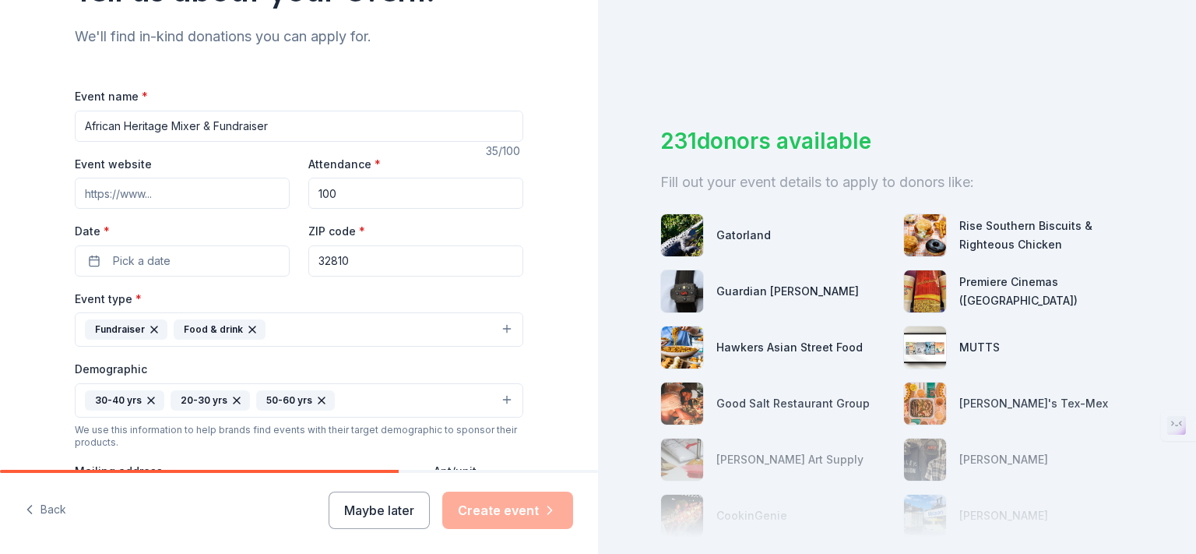
click at [118, 192] on input "Event website" at bounding box center [182, 193] width 215 height 31
click at [102, 196] on input "Event website" at bounding box center [182, 193] width 215 height 31
paste input "[URL][DOMAIN_NAME]"
type input "[URL][DOMAIN_NAME]"
click at [25, 295] on div "Tell us about your event. We'll find in-kind donations you can apply for. Event…" at bounding box center [299, 364] width 598 height 1040
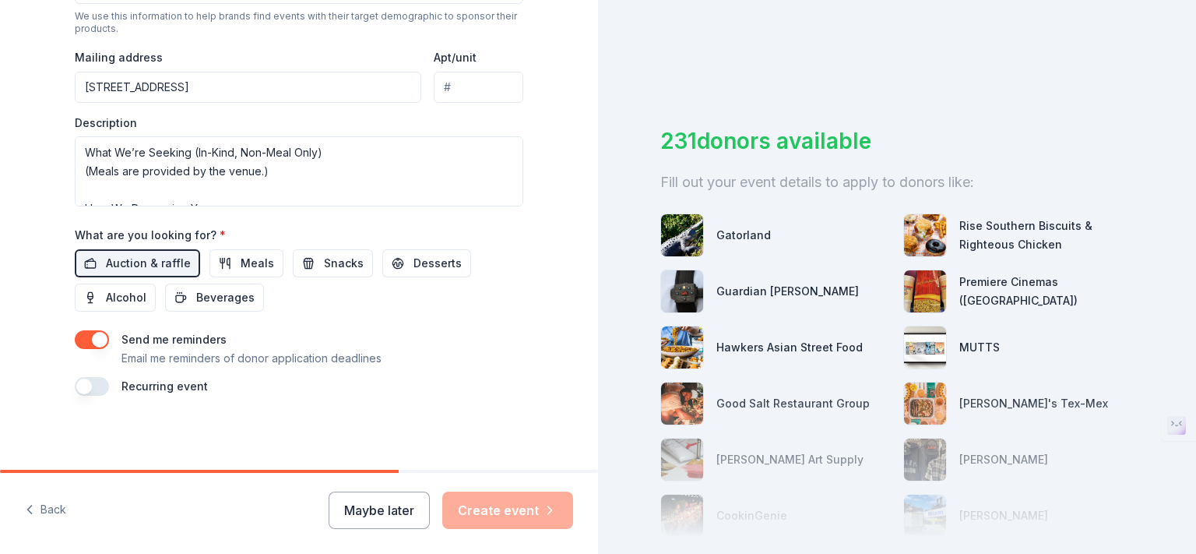
scroll to position [492, 0]
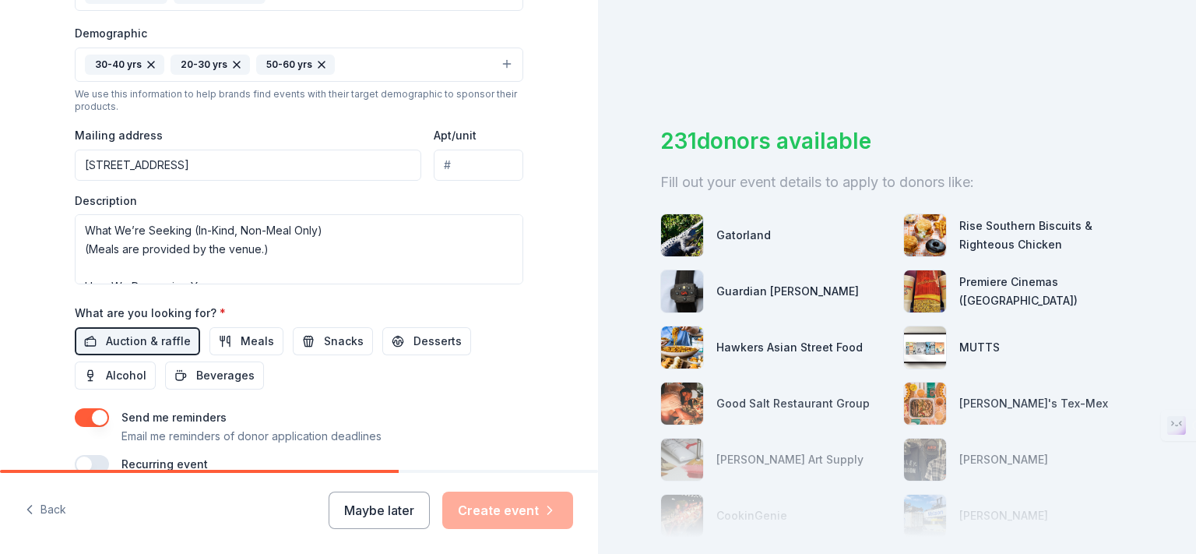
click at [560, 113] on div "Tell us about your event. We'll find in-kind donations you can apply for. Event…" at bounding box center [299, 28] width 598 height 1040
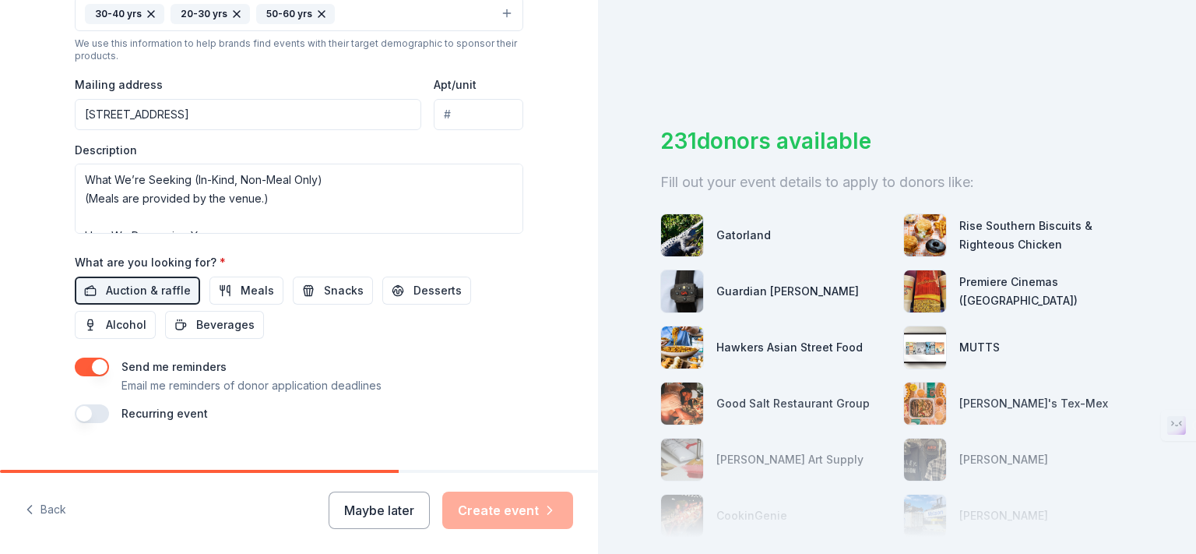
scroll to position [569, 0]
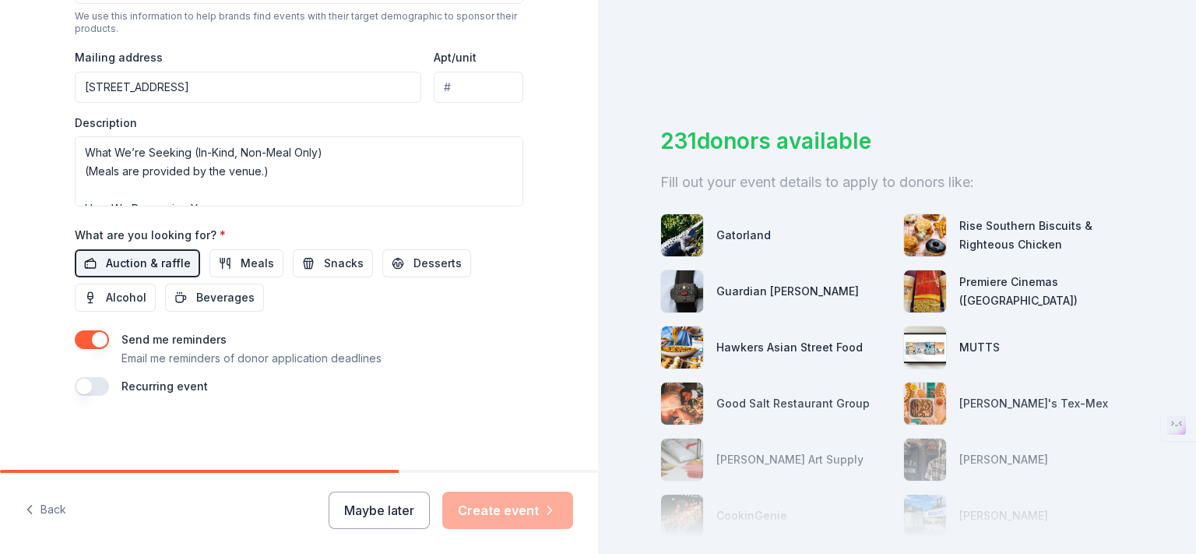
click at [75, 259] on button "Auction & raffle" at bounding box center [137, 263] width 125 height 28
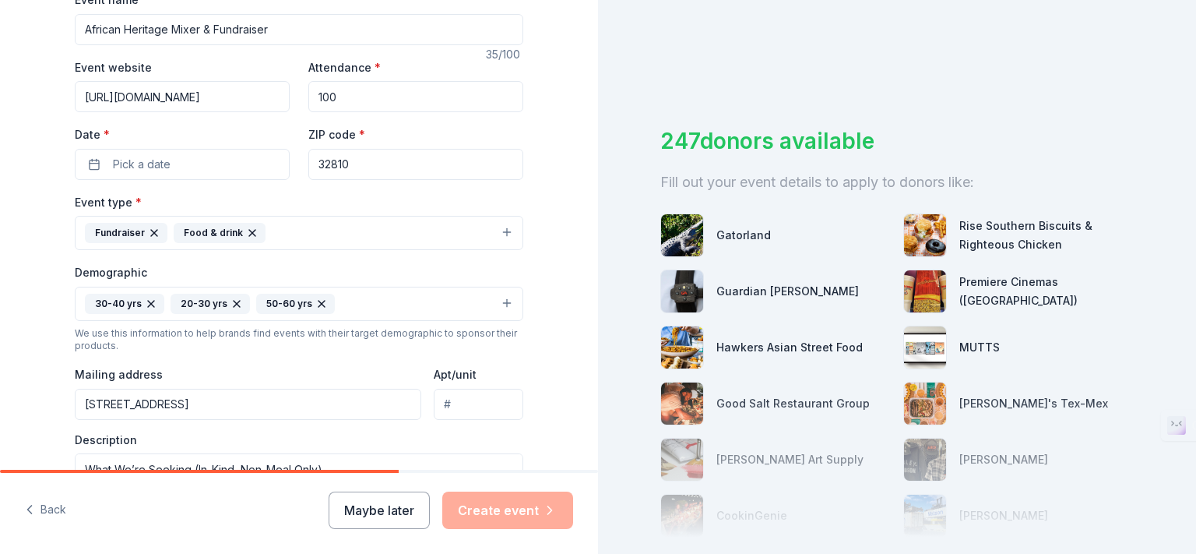
scroll to position [180, 0]
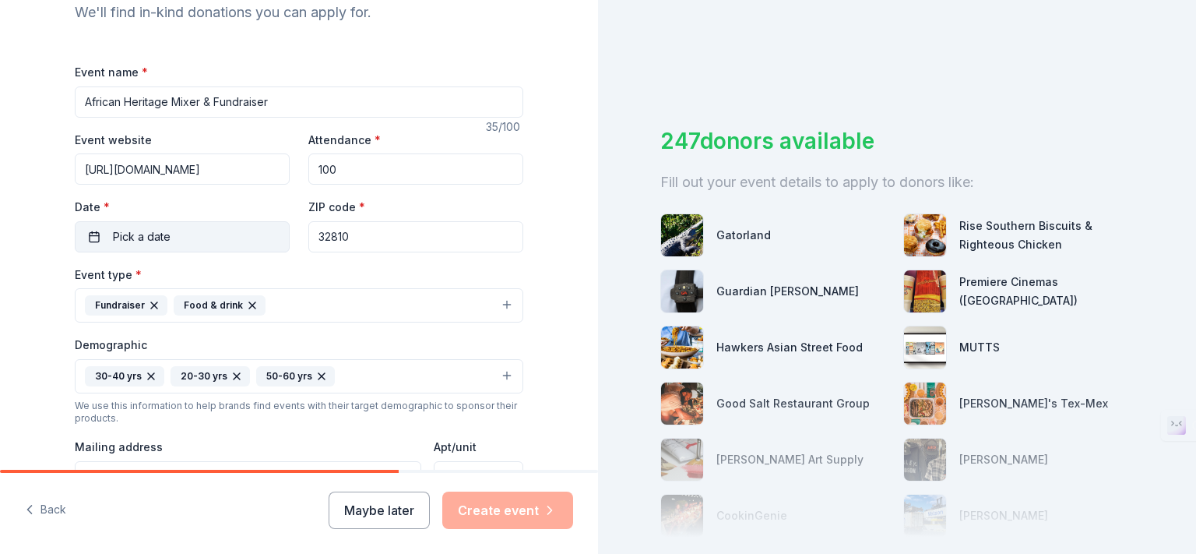
click at [178, 230] on button "Pick a date" at bounding box center [182, 236] width 215 height 31
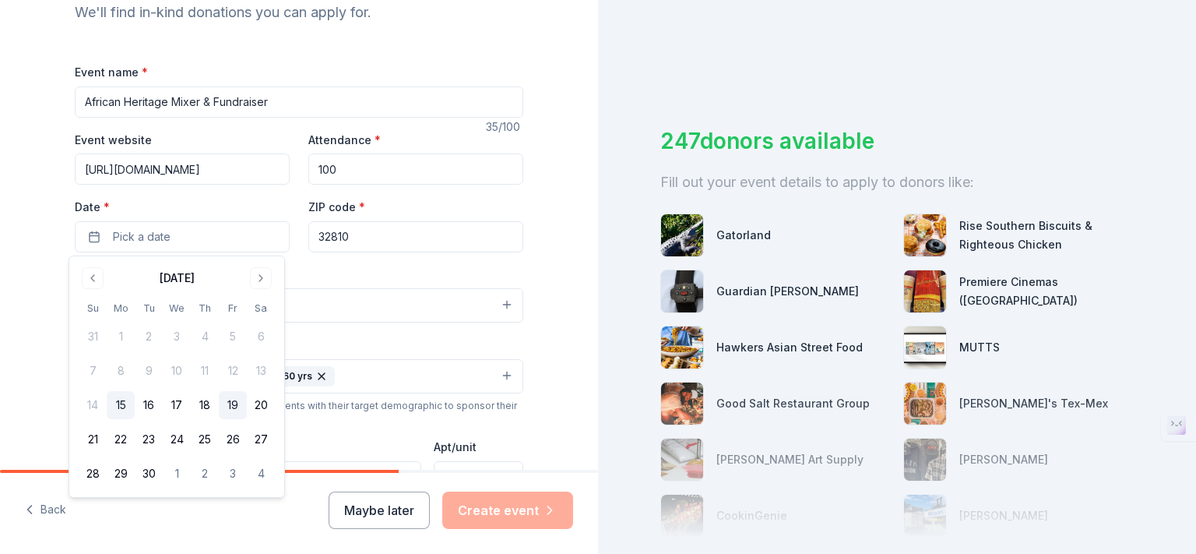
click at [232, 401] on button "19" at bounding box center [233, 405] width 28 height 28
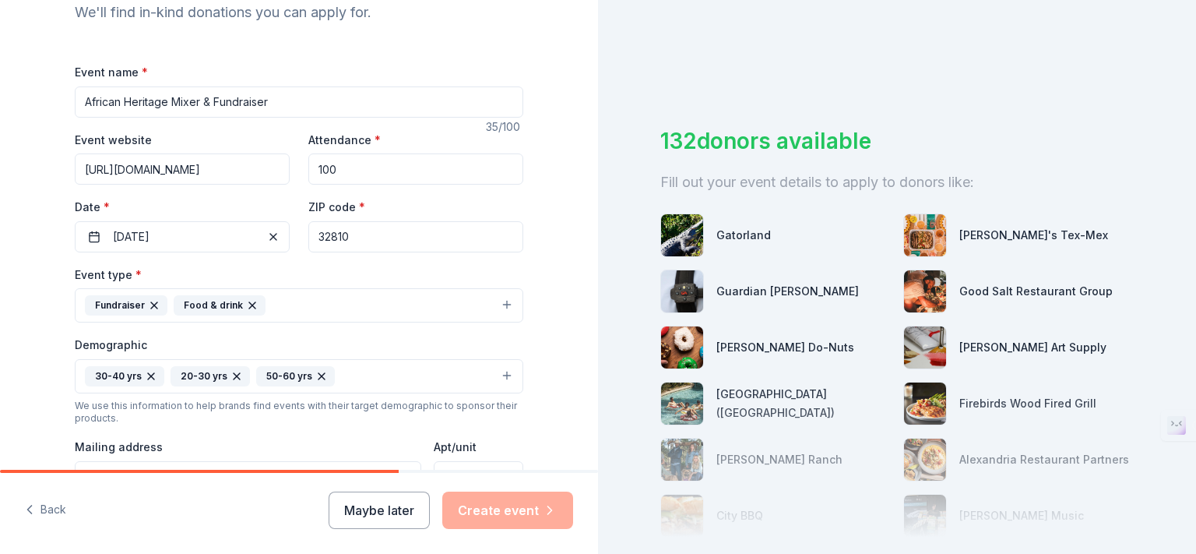
click at [5, 286] on div "Tell us about your event. We'll find in-kind donations you can apply for. Event…" at bounding box center [299, 340] width 598 height 1040
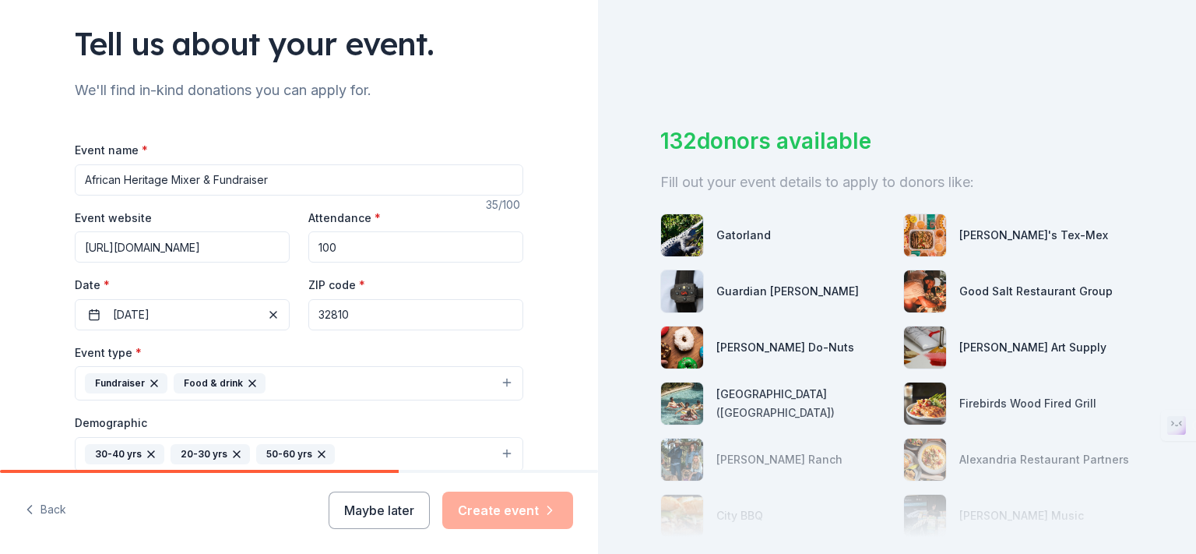
click at [359, 316] on input "32810" at bounding box center [415, 314] width 215 height 31
type input "32801"
click at [29, 287] on div "Tell us about your event. We'll find in-kind donations you can apply for. Event…" at bounding box center [299, 418] width 598 height 1040
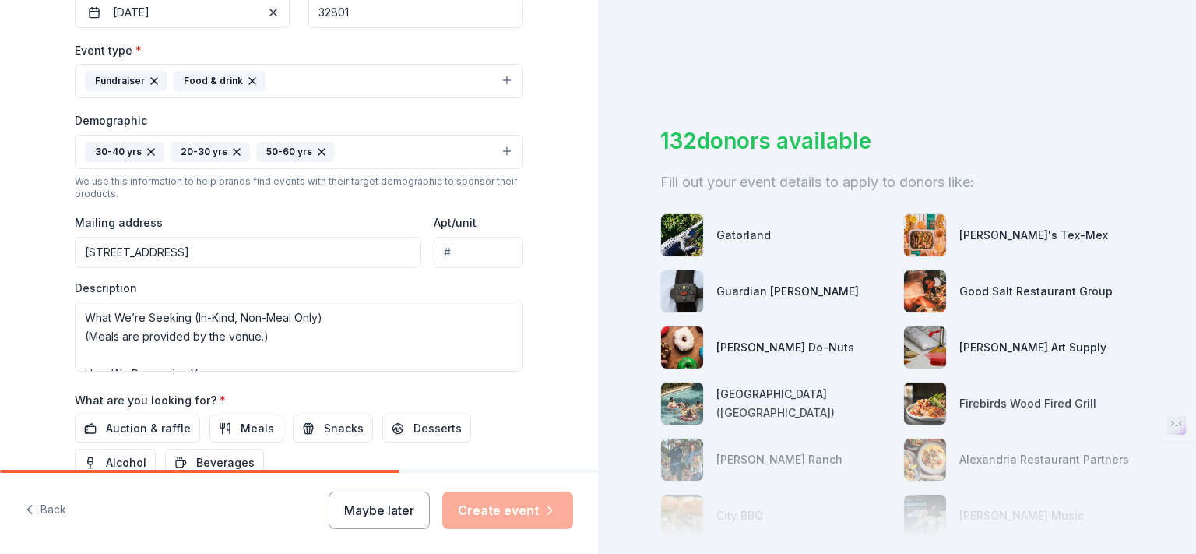
scroll to position [492, 0]
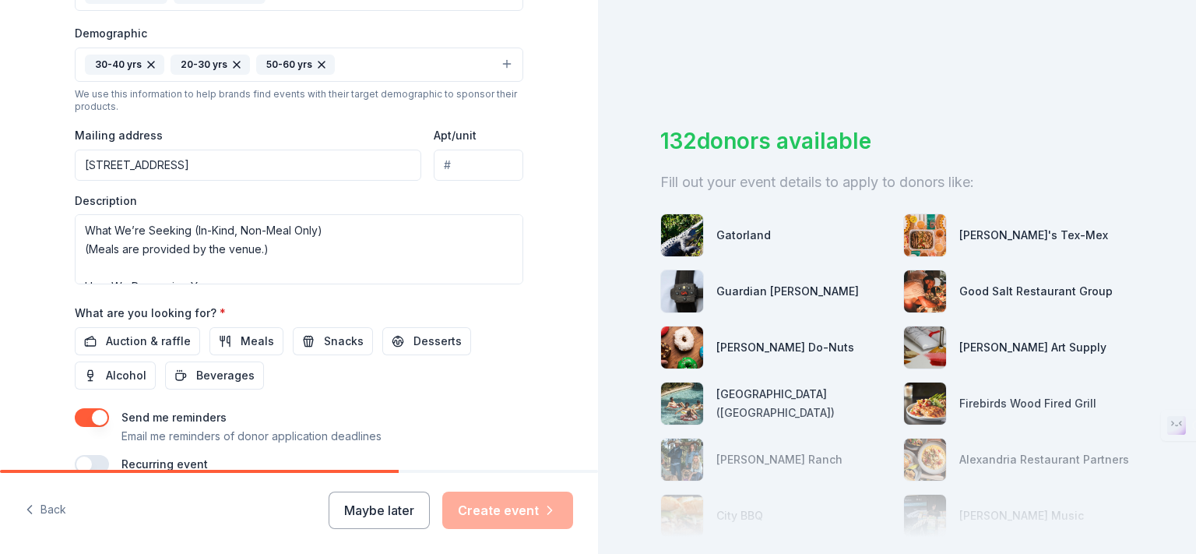
click at [464, 166] on input "Apt/unit" at bounding box center [479, 165] width 90 height 31
click at [409, 196] on div "Description The Story The [DEMOGRAPHIC_DATA] Leaders Council (ALC) uplifts [US_…" at bounding box center [299, 239] width 449 height 92
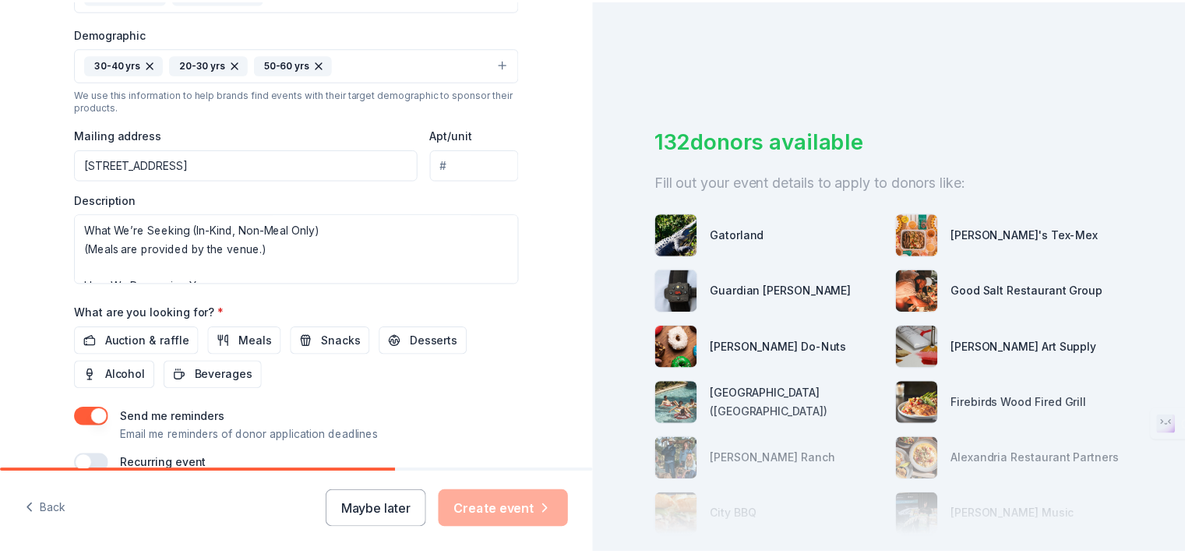
scroll to position [569, 0]
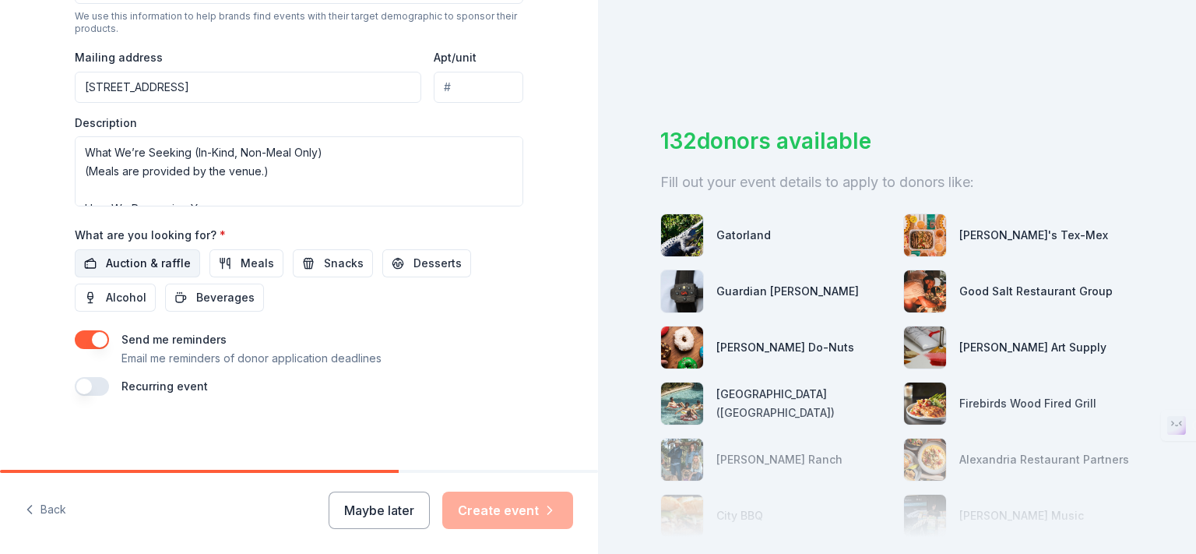
click at [91, 263] on button "Auction & raffle" at bounding box center [137, 263] width 125 height 28
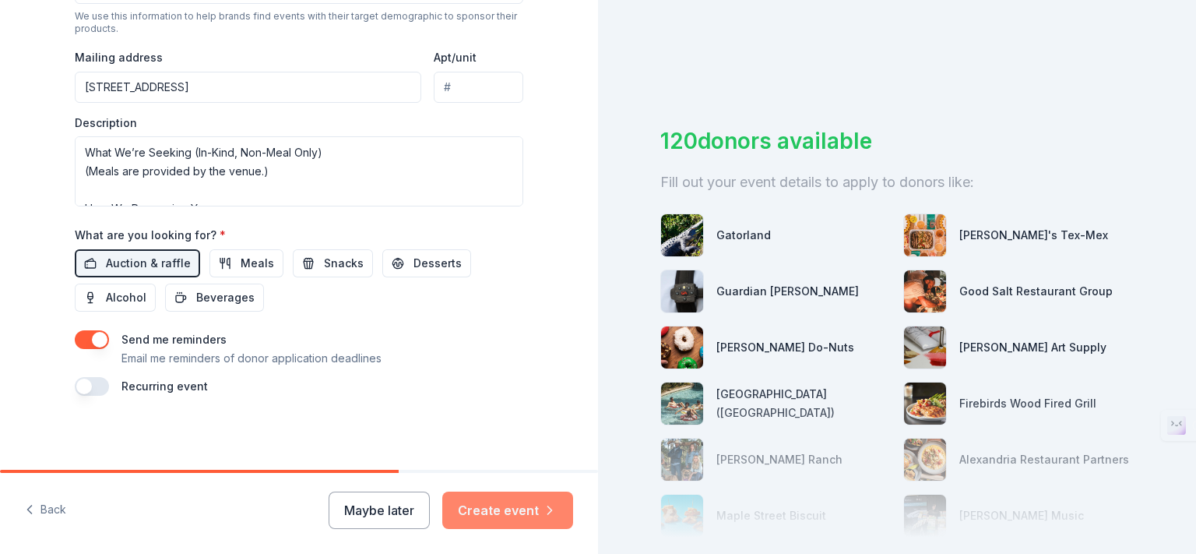
click at [518, 511] on button "Create event" at bounding box center [507, 510] width 131 height 37
click at [518, 511] on div "Maybe later Create event" at bounding box center [451, 510] width 245 height 37
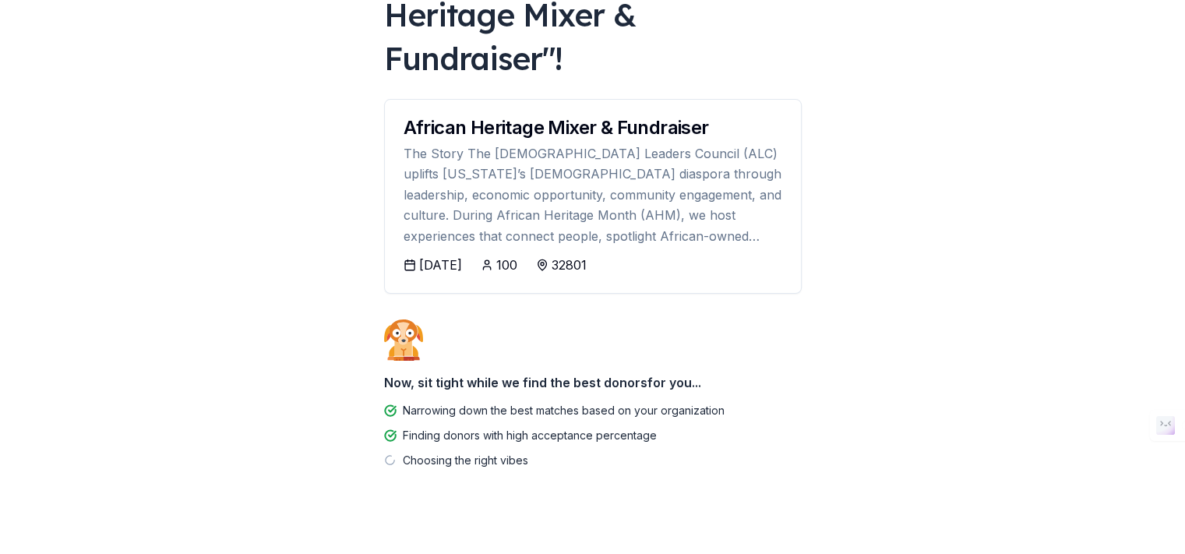
scroll to position [156, 0]
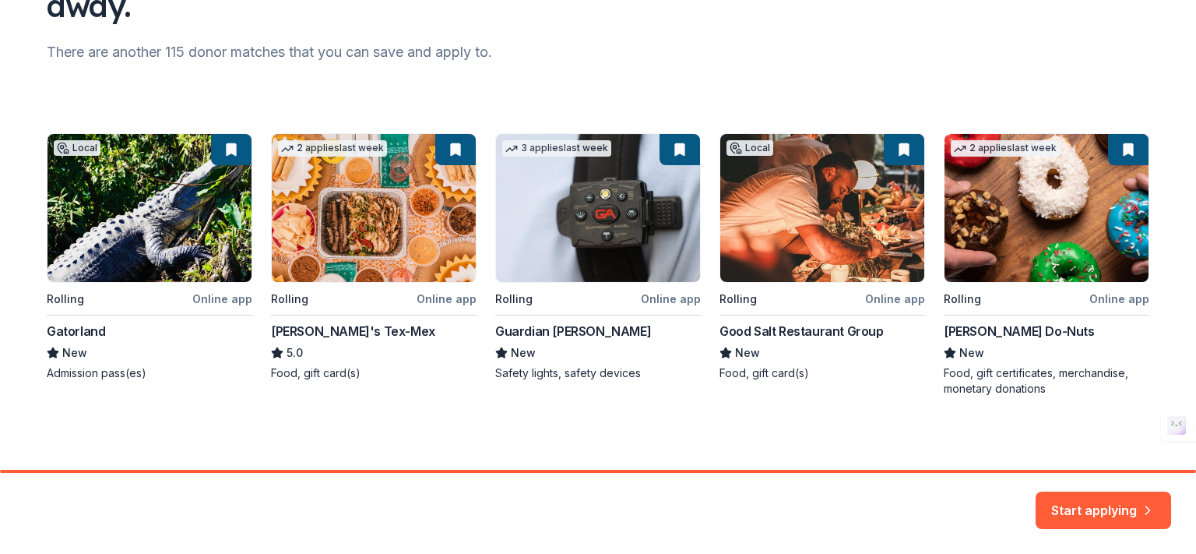
scroll to position [185, 0]
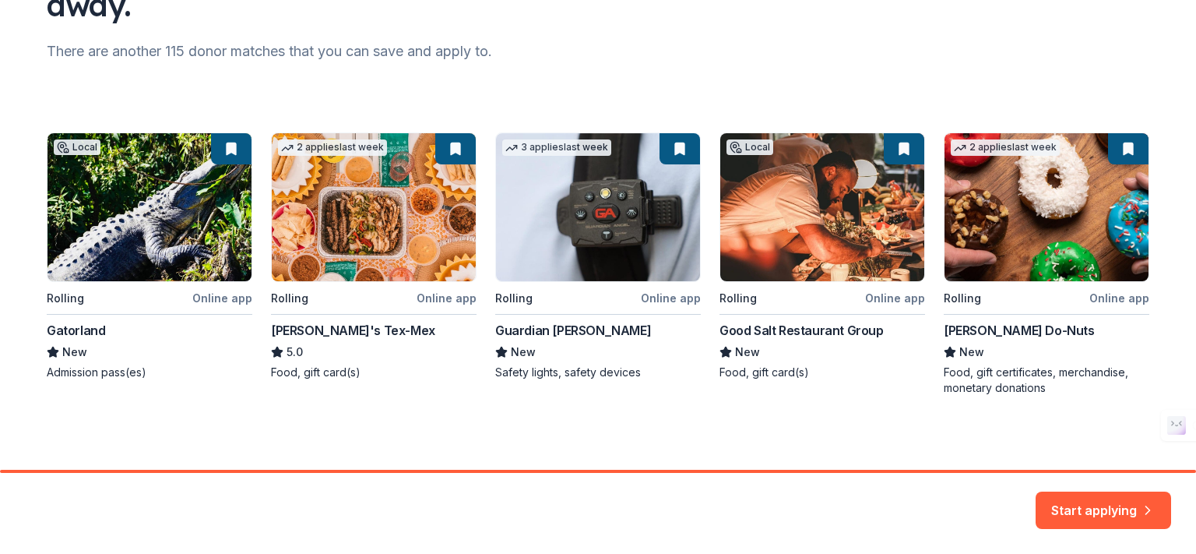
click at [142, 223] on div "Local Rolling Online app Gatorland New Admission pass(es) 2 applies last week R…" at bounding box center [598, 263] width 1103 height 263
click at [222, 146] on div "Local Rolling Online app Gatorland New Admission pass(es) 2 applies last week R…" at bounding box center [598, 263] width 1103 height 263
click at [1078, 492] on button "Start applying" at bounding box center [1104, 500] width 136 height 37
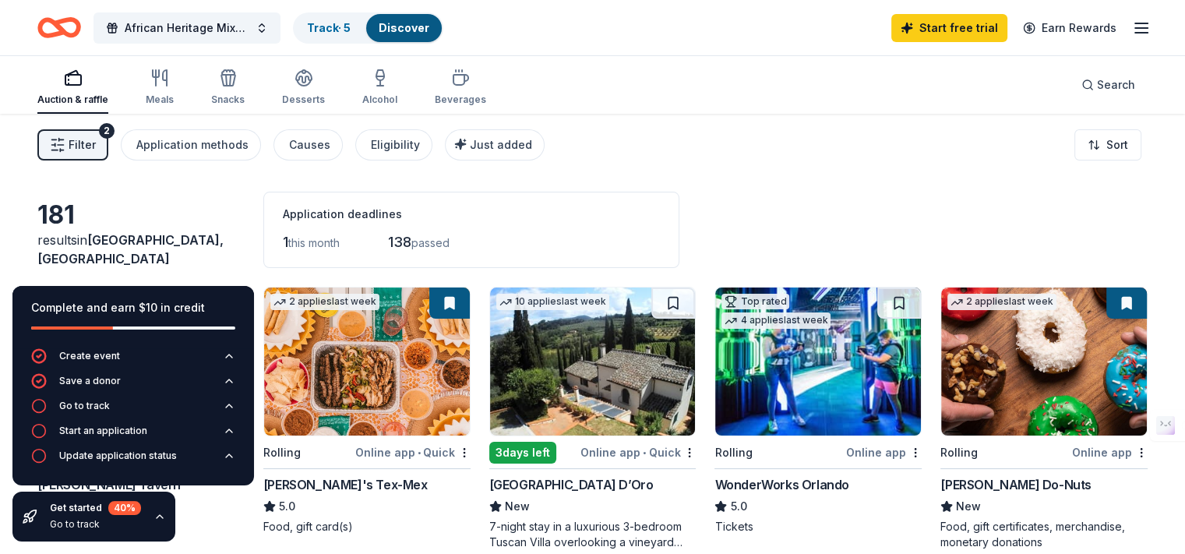
click at [96, 147] on span "Filter" at bounding box center [82, 145] width 27 height 19
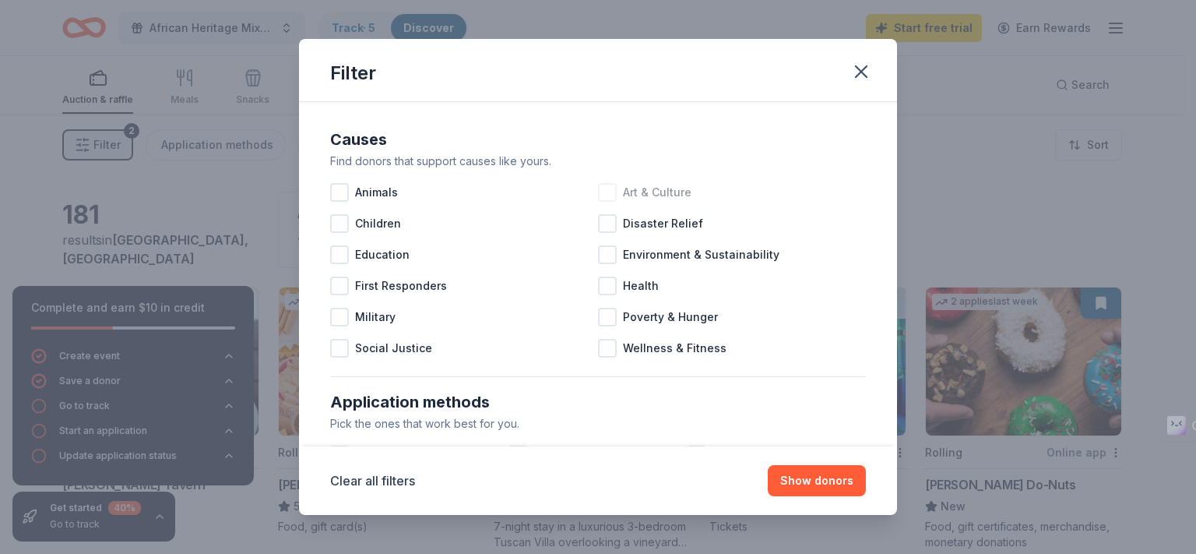
click at [605, 188] on div at bounding box center [607, 192] width 19 height 19
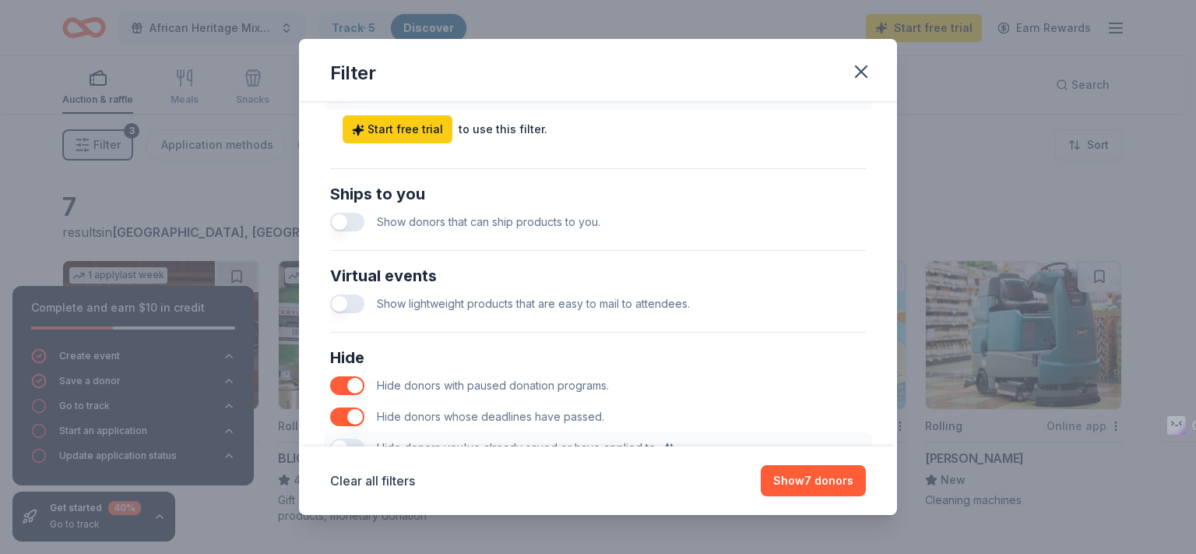
scroll to position [701, 0]
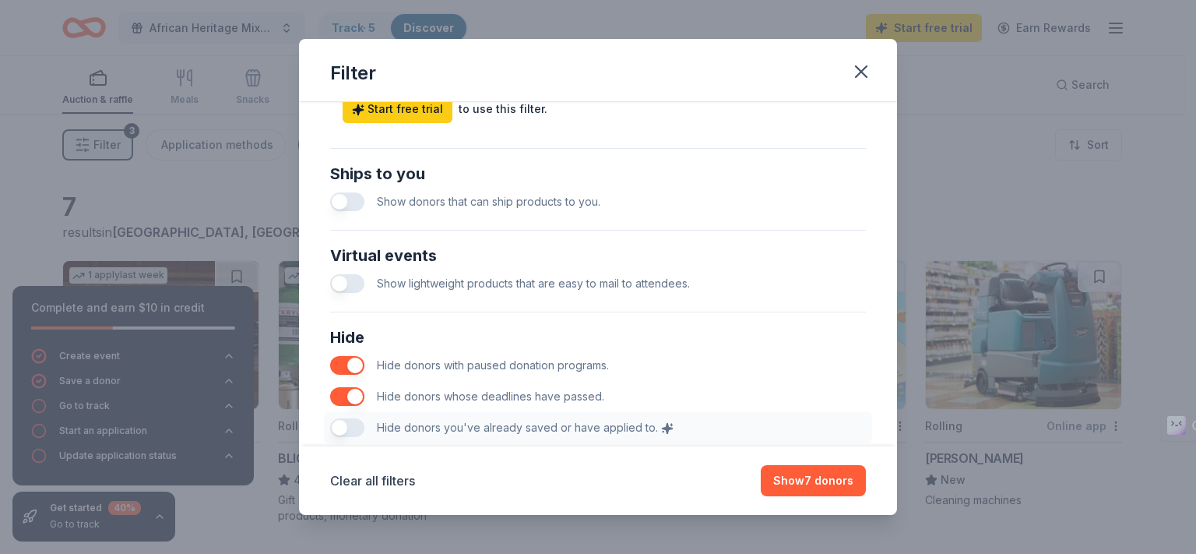
click at [354, 203] on button "button" at bounding box center [347, 201] width 34 height 19
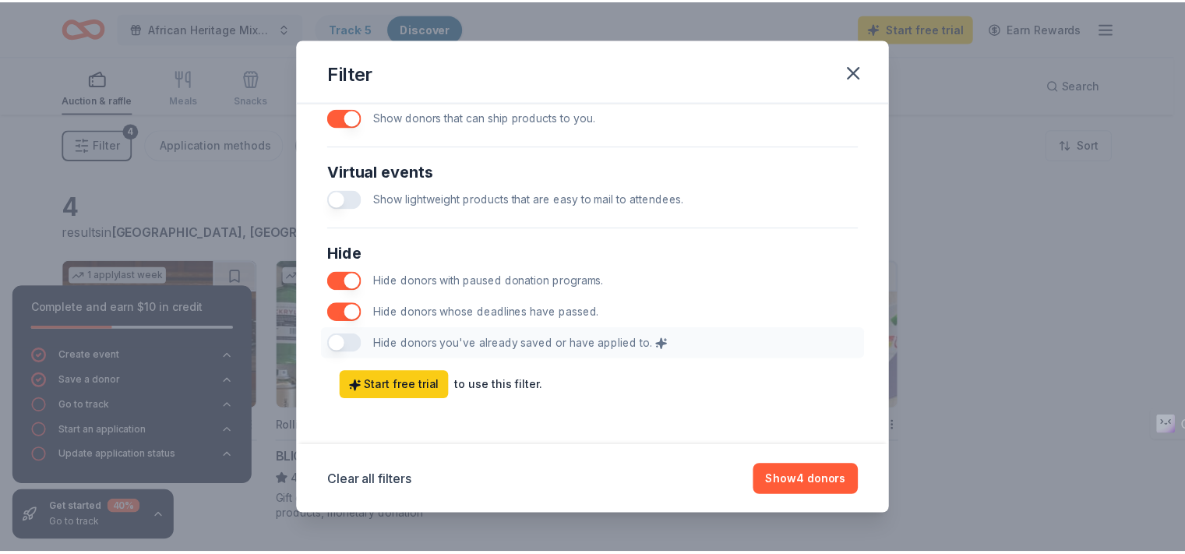
scroll to position [786, 0]
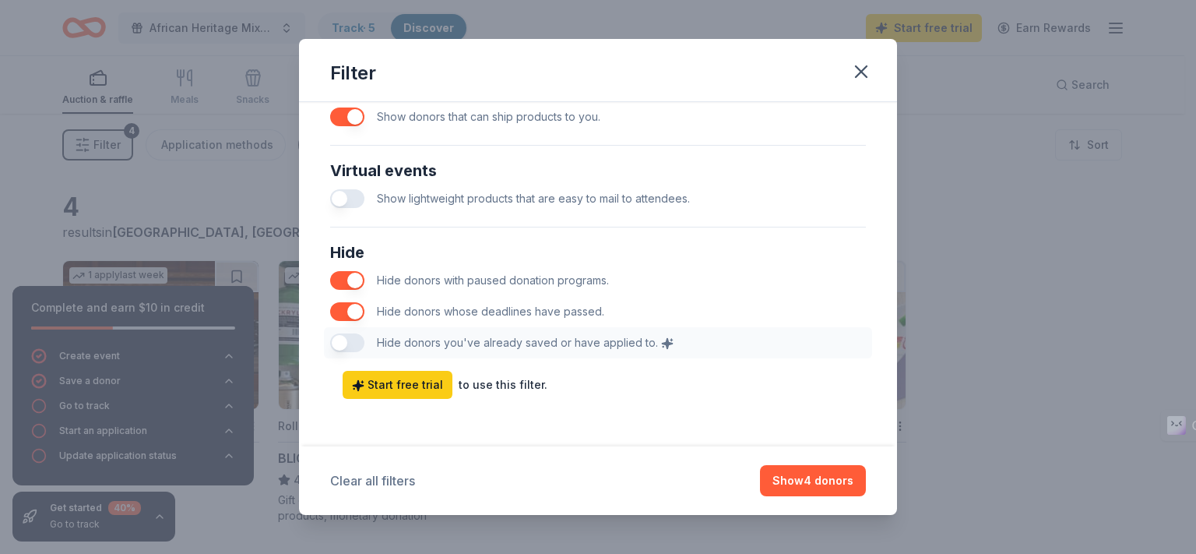
click at [393, 485] on button "Clear all filters" at bounding box center [372, 480] width 85 height 19
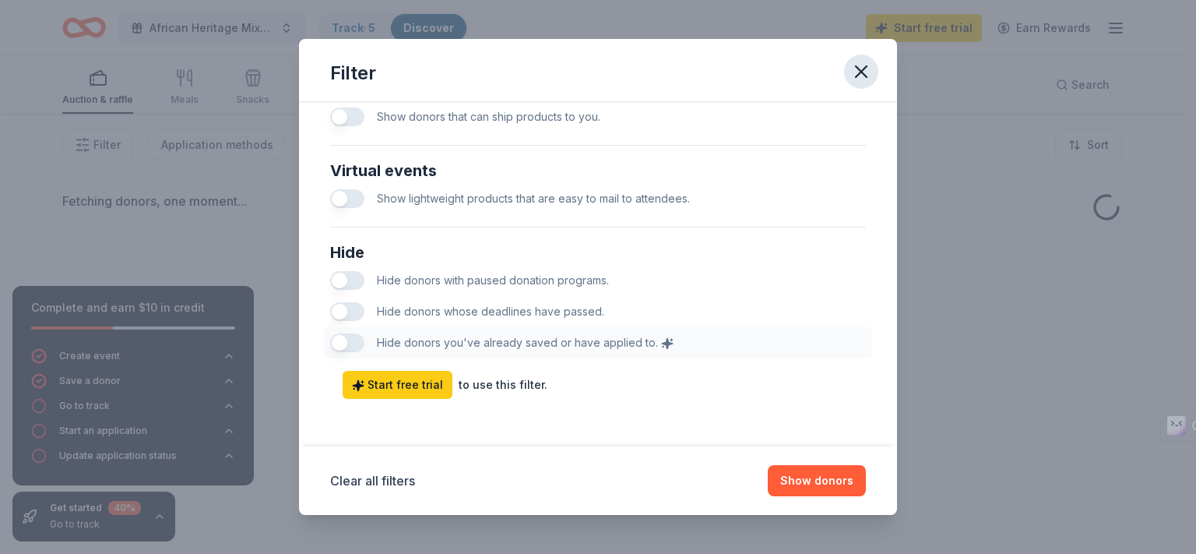
click at [859, 74] on icon "button" at bounding box center [861, 71] width 11 height 11
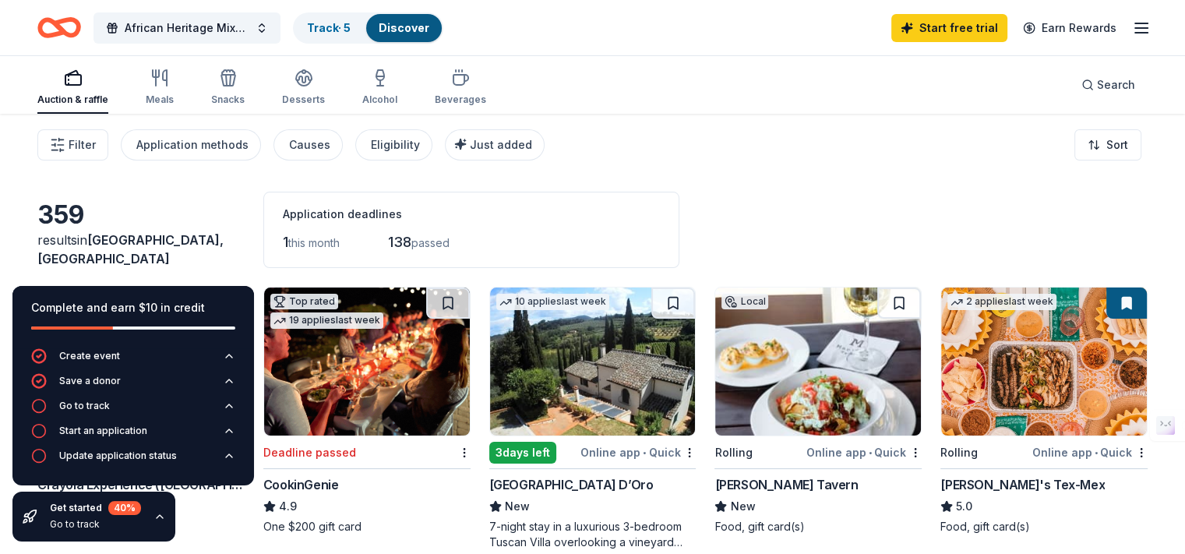
click at [1132, 29] on icon "button" at bounding box center [1141, 28] width 19 height 19
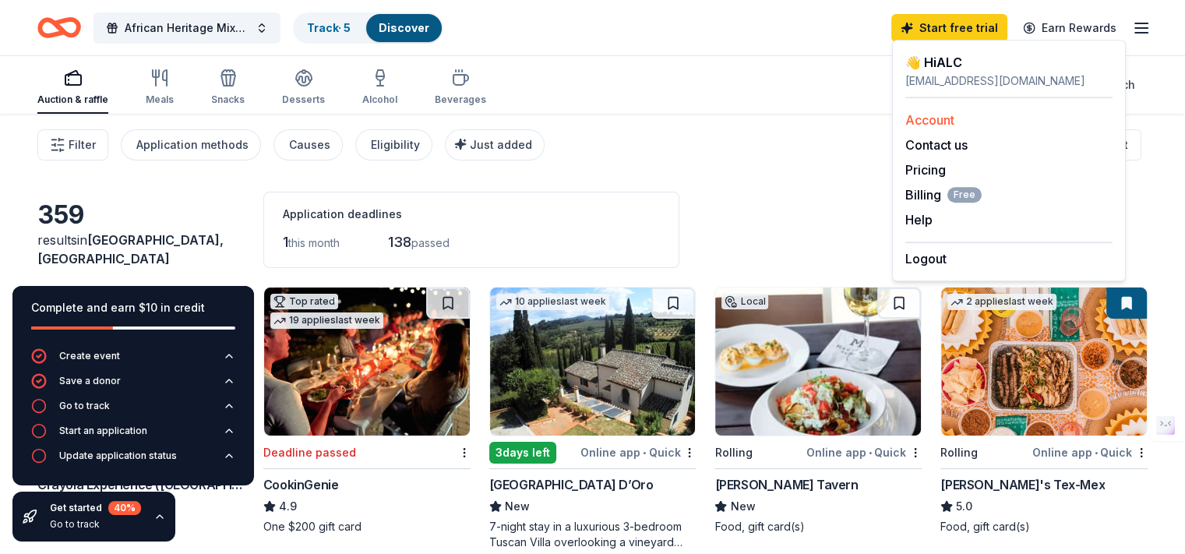
click at [935, 118] on link "Account" at bounding box center [929, 120] width 49 height 16
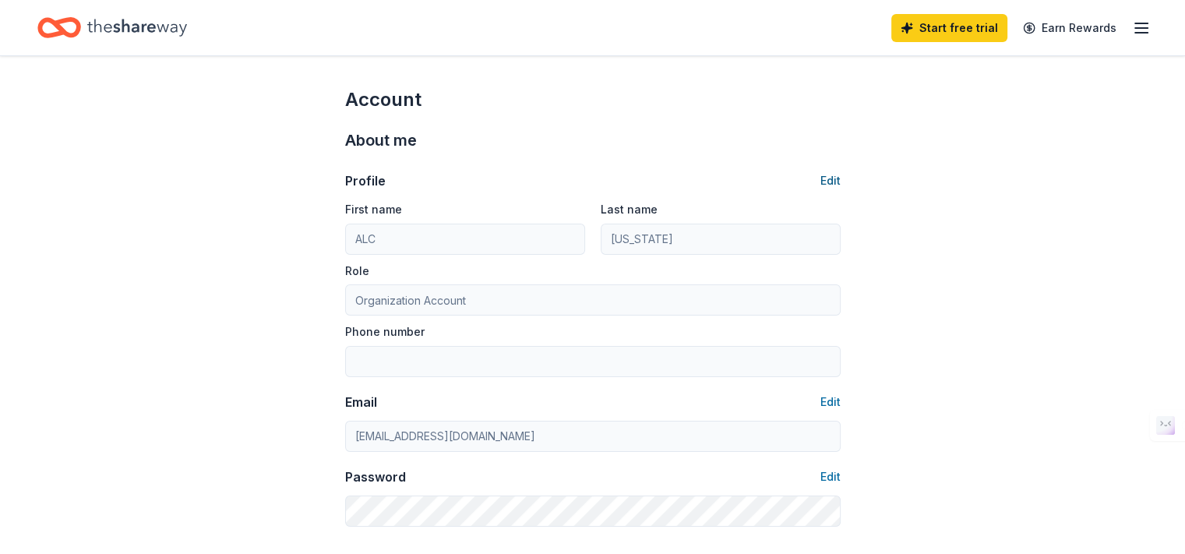
click at [823, 178] on button "Edit" at bounding box center [830, 180] width 20 height 19
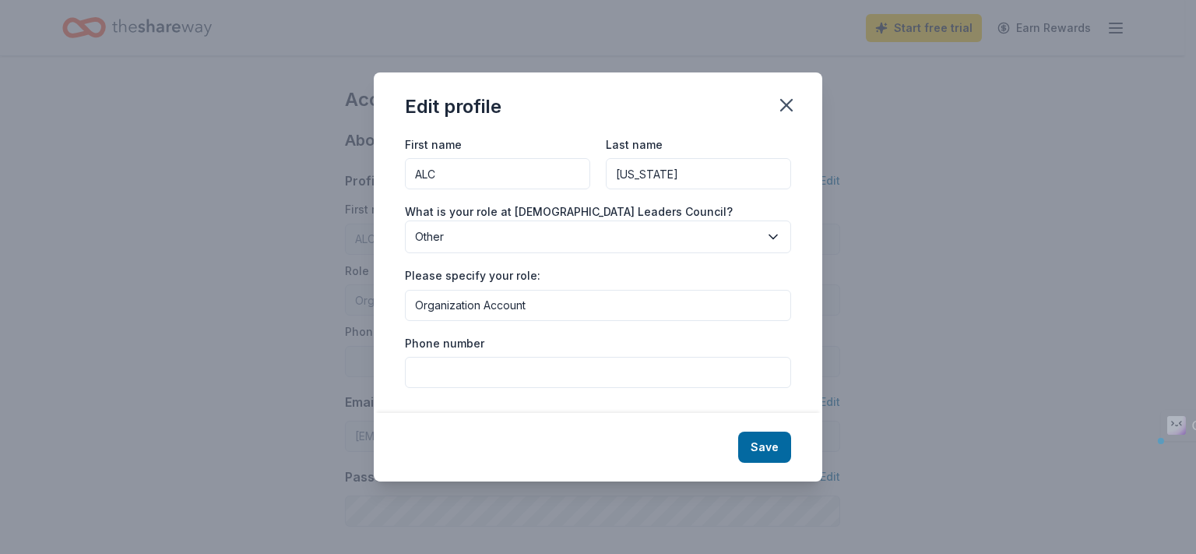
drag, startPoint x: 467, startPoint y: 180, endPoint x: 364, endPoint y: 180, distance: 102.8
click at [364, 180] on div "Edit profile First name ALC Last name [US_STATE] What is your role at [DEMOGRAP…" at bounding box center [598, 277] width 1196 height 554
type input "Austin"
click at [668, 174] on input "[US_STATE]" at bounding box center [698, 173] width 185 height 31
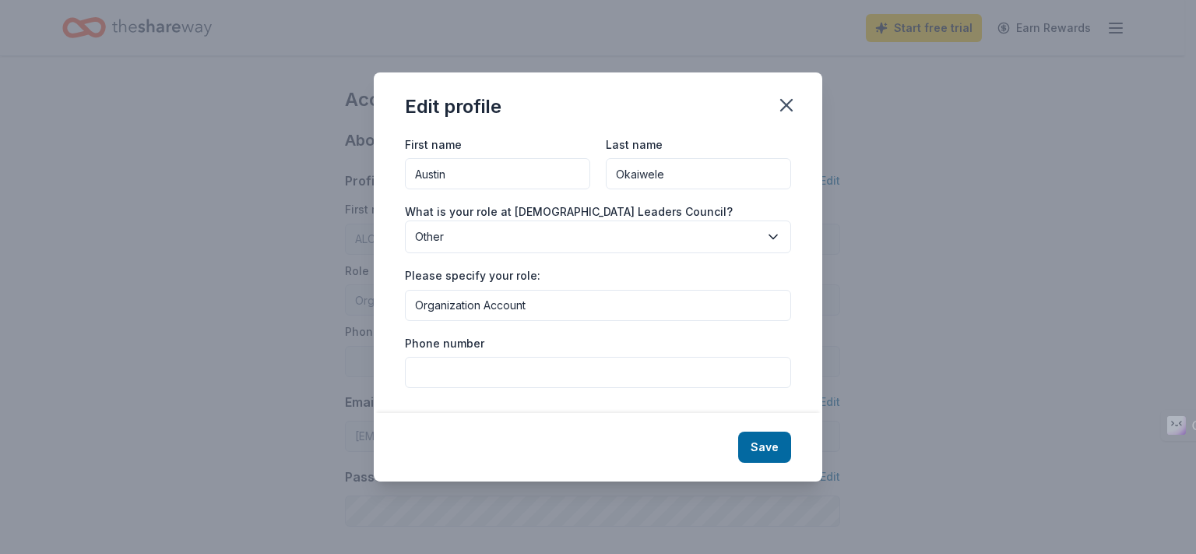
type input "Okaiwele"
click at [535, 139] on div "First name [PERSON_NAME]" at bounding box center [497, 162] width 185 height 55
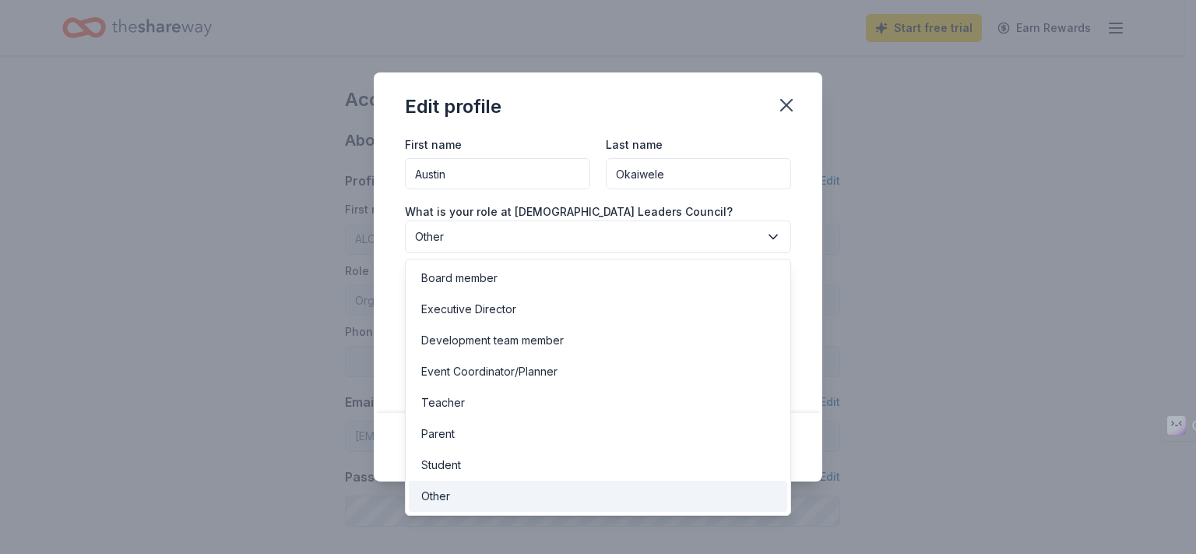
click at [613, 243] on span "Other" at bounding box center [587, 236] width 344 height 19
click at [604, 311] on div "Executive Director" at bounding box center [598, 309] width 379 height 31
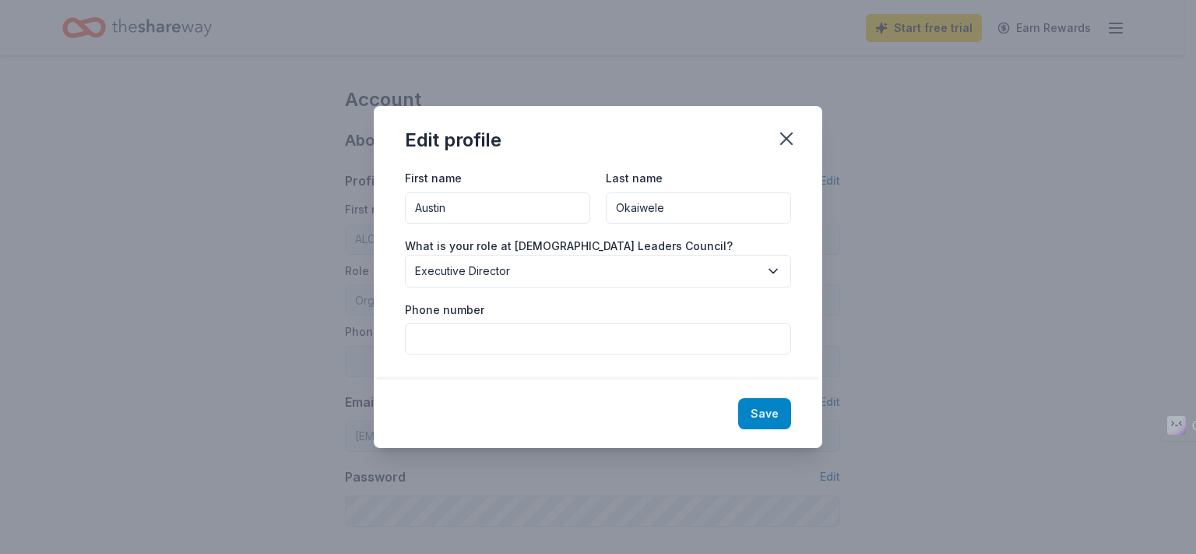
click at [767, 414] on button "Save" at bounding box center [764, 413] width 53 height 31
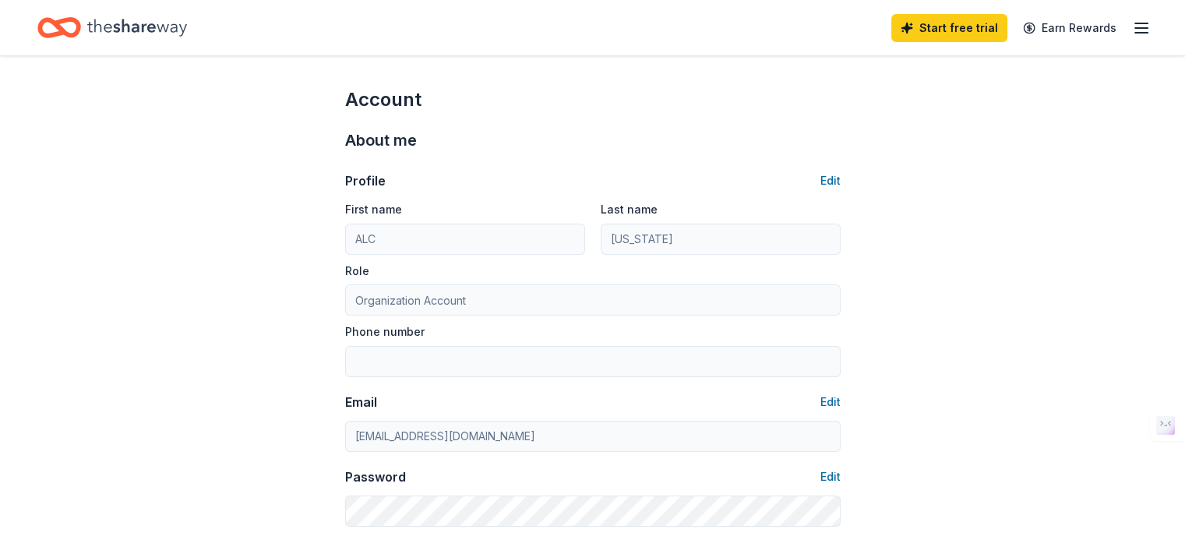
type input "Austin"
type input "Okaiwele"
type input "Executive Director"
click at [1132, 19] on icon "button" at bounding box center [1141, 28] width 19 height 19
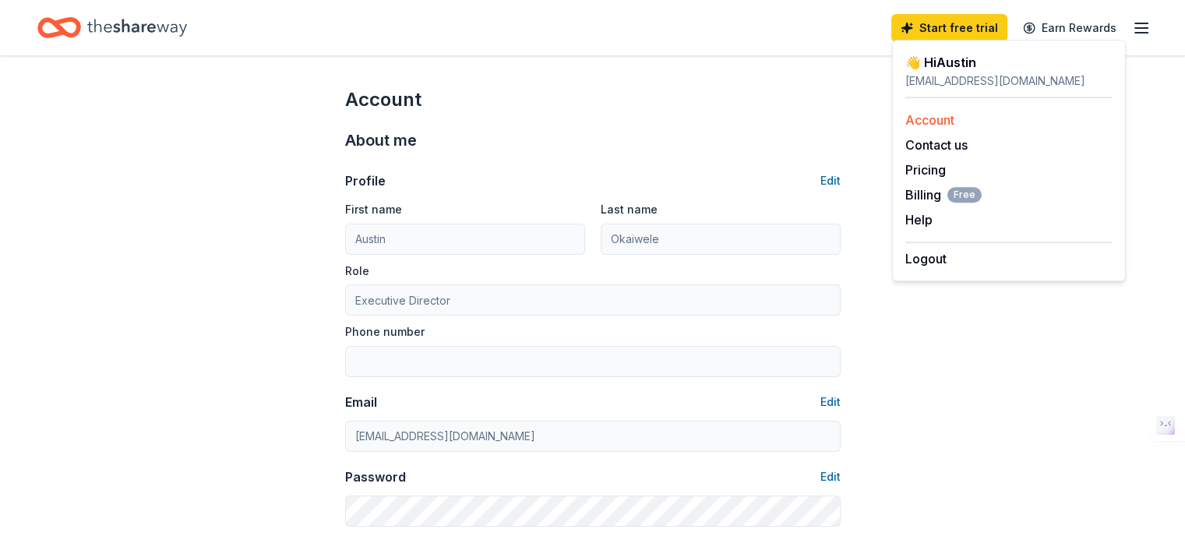
click at [925, 119] on link "Account" at bounding box center [929, 120] width 49 height 16
click at [1013, 69] on div "👋 Hi [PERSON_NAME]" at bounding box center [1008, 62] width 207 height 19
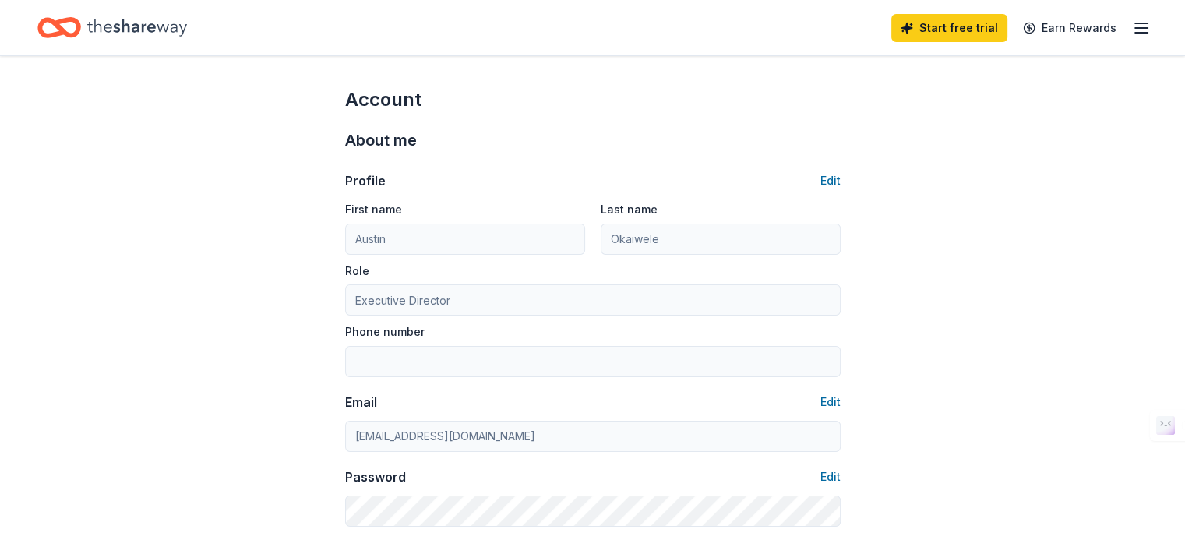
click at [1135, 28] on line "button" at bounding box center [1141, 28] width 12 height 0
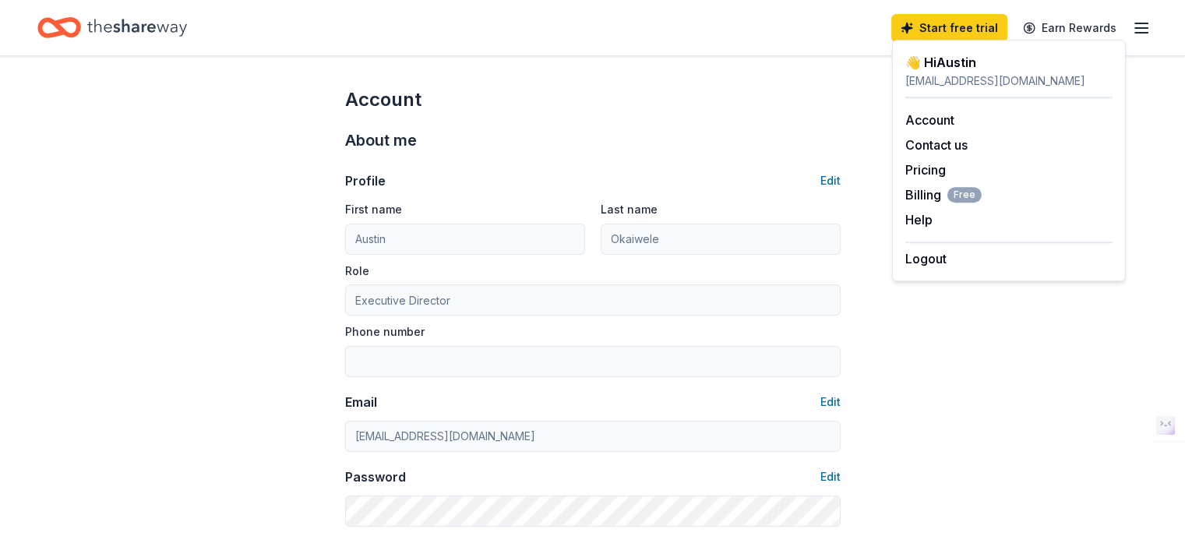
click at [947, 65] on div "👋 Hi [PERSON_NAME]" at bounding box center [1008, 62] width 207 height 19
click at [926, 171] on link "Pricing" at bounding box center [925, 170] width 41 height 16
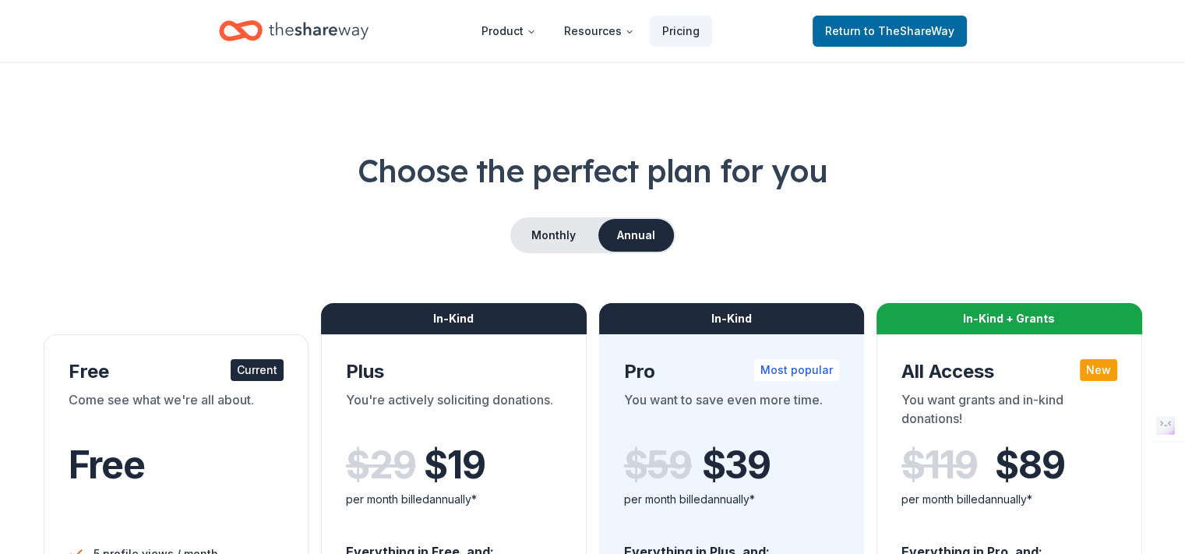
click at [1001, 171] on h1 "Choose the perfect plan for you" at bounding box center [592, 171] width 1110 height 44
click at [1057, 201] on div "Choose the perfect plan for you Monthly Annual Free Current Come see what we're…" at bounding box center [592, 561] width 1110 height 824
